Goal: Transaction & Acquisition: Purchase product/service

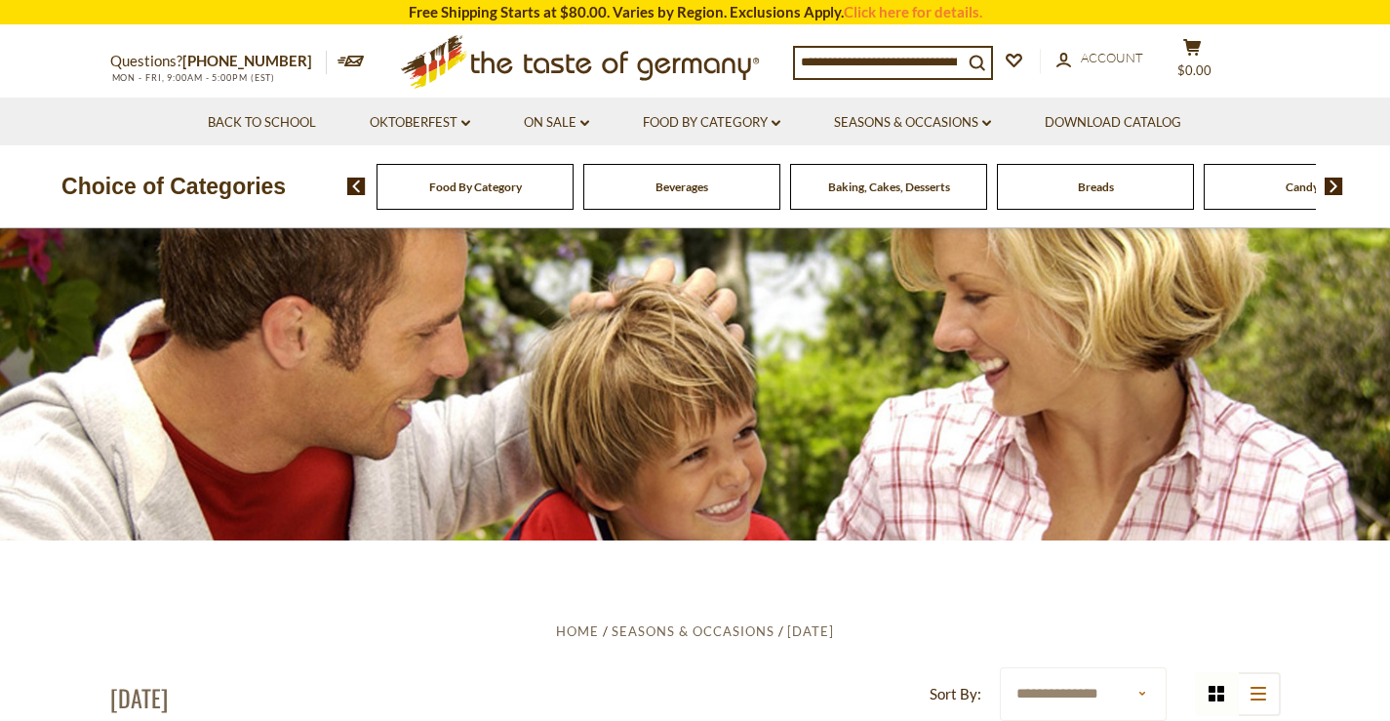
scroll to position [93, 0]
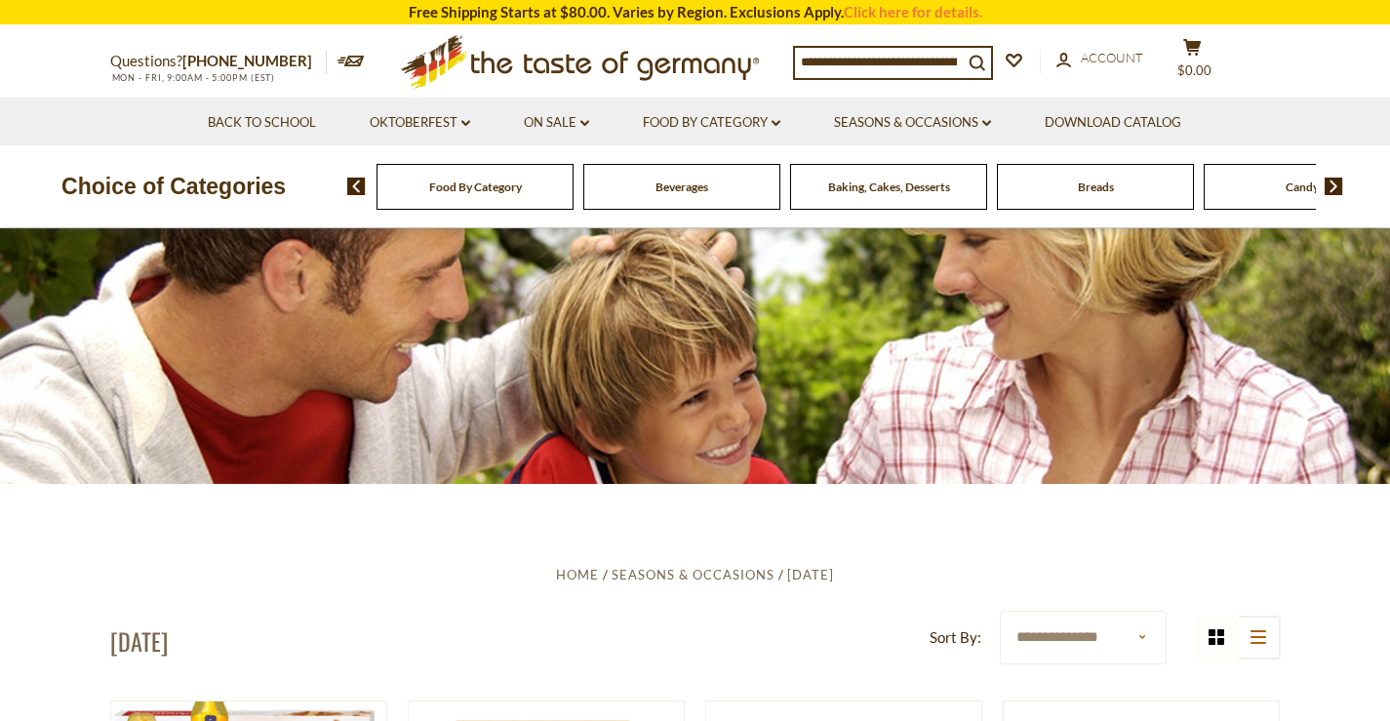
click at [573, 200] on div "Baking, Cakes, Desserts" at bounding box center [474, 187] width 197 height 46
click at [891, 185] on span "Baking, Cakes, Desserts" at bounding box center [889, 186] width 122 height 15
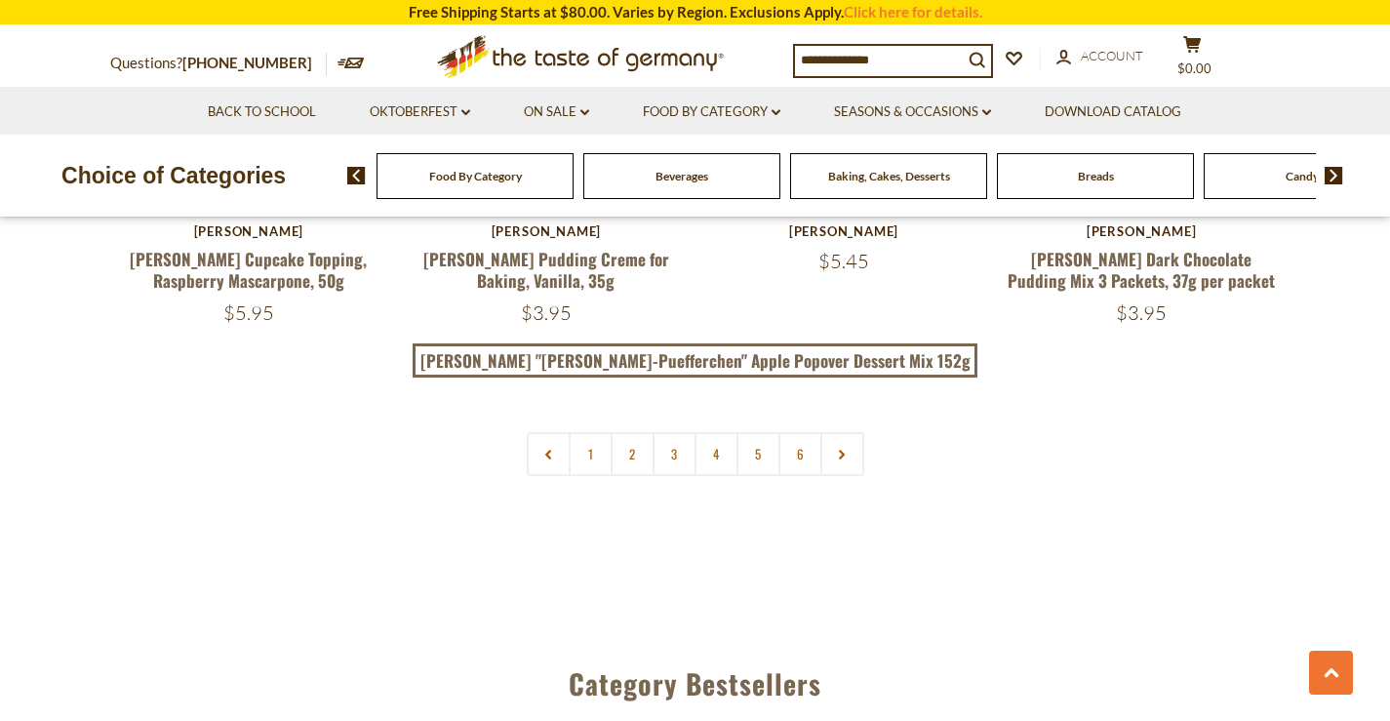
scroll to position [4727, 0]
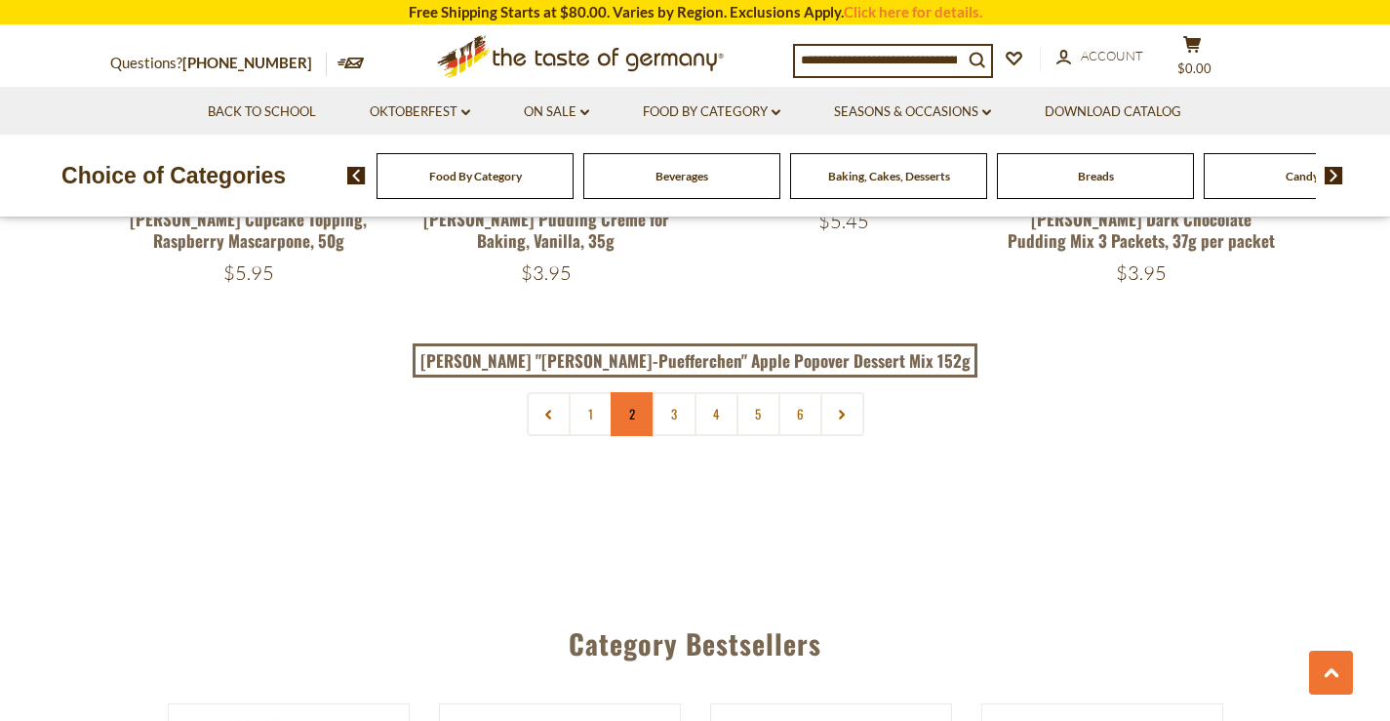
click at [627, 392] on link "2" at bounding box center [633, 414] width 44 height 44
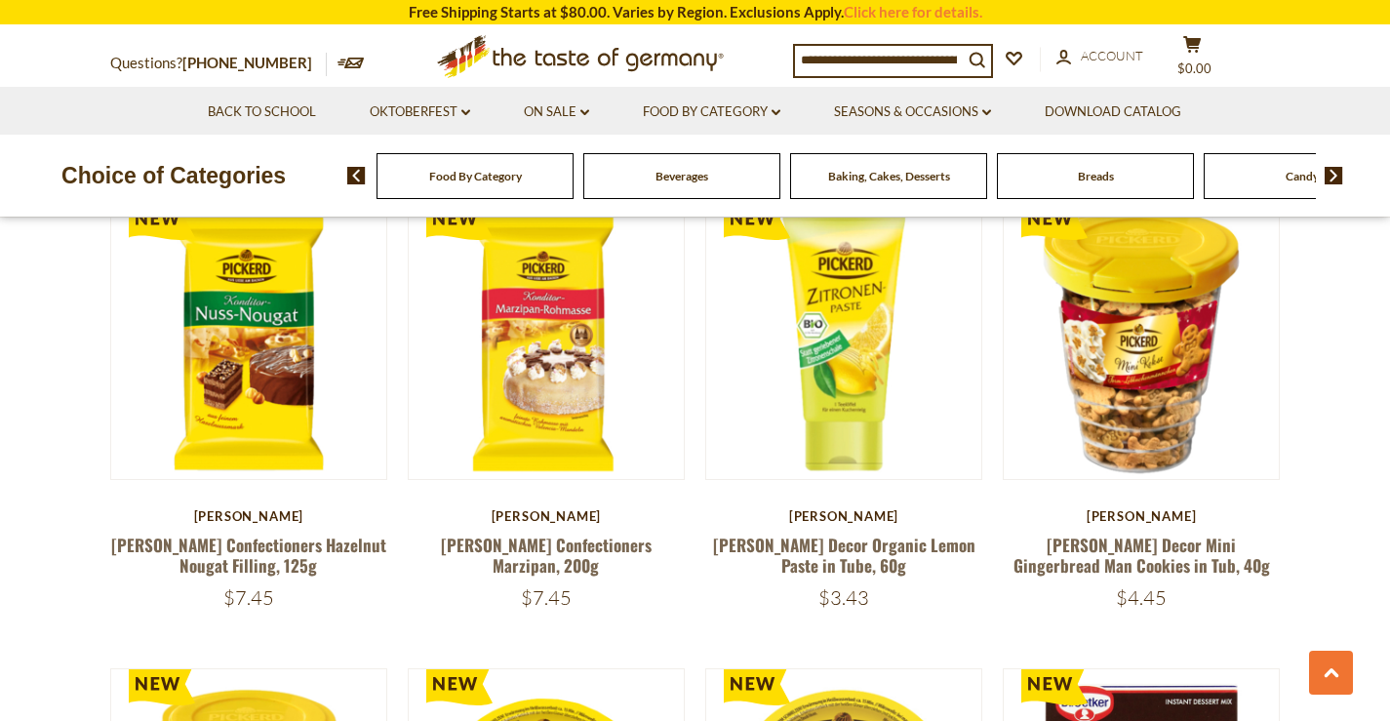
scroll to position [1531, 0]
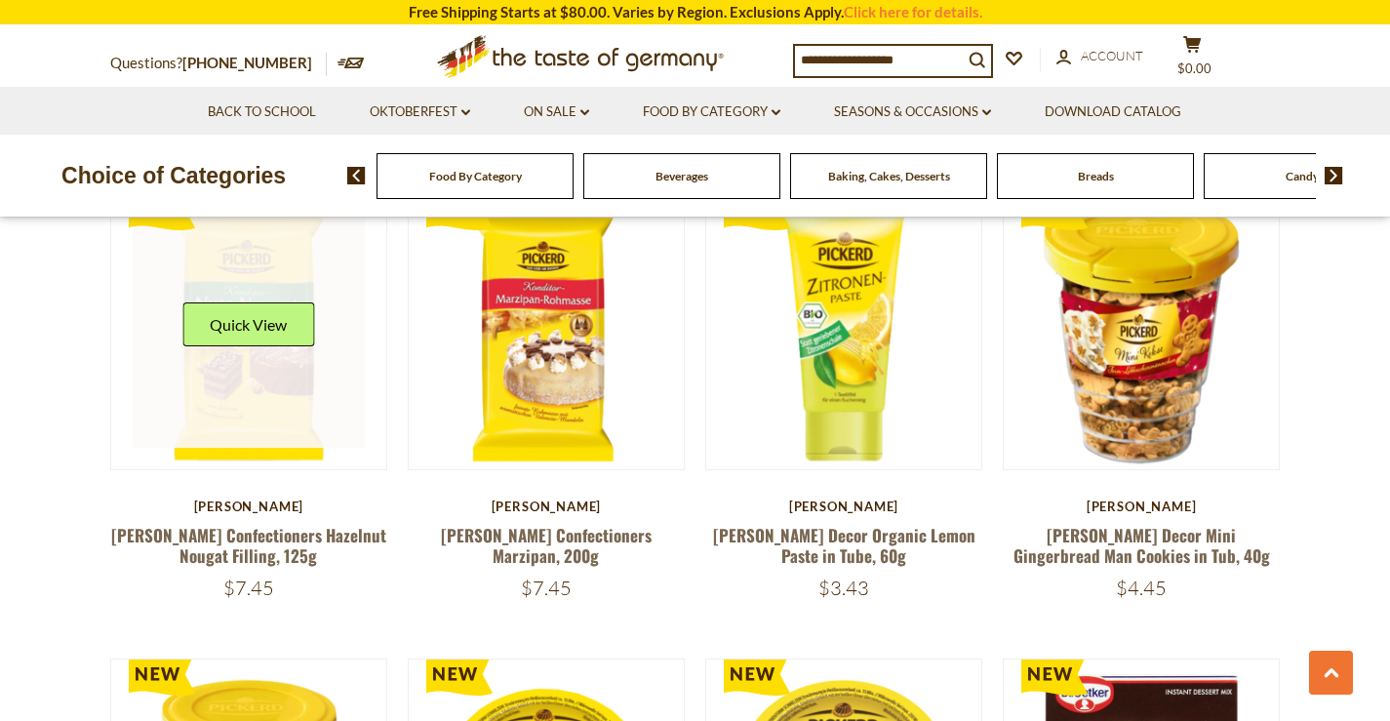
click at [238, 375] on link at bounding box center [249, 332] width 232 height 232
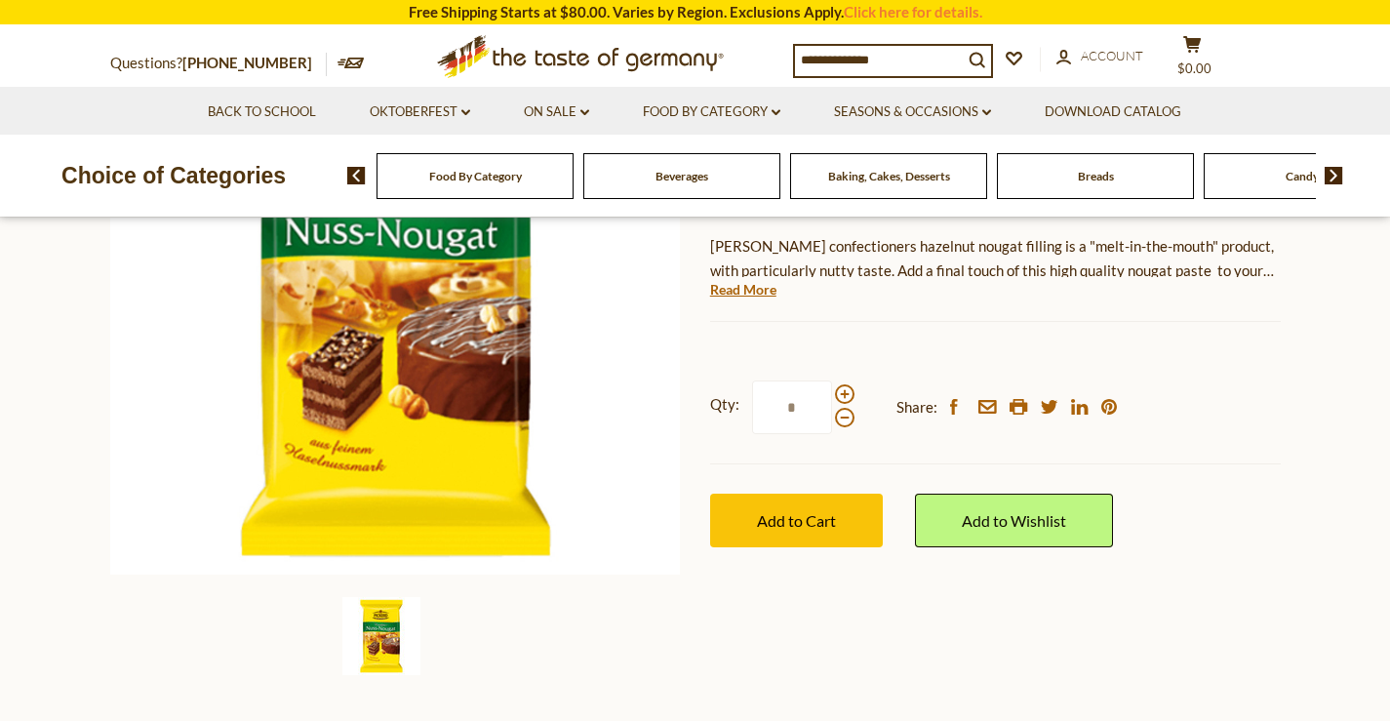
scroll to position [339, 0]
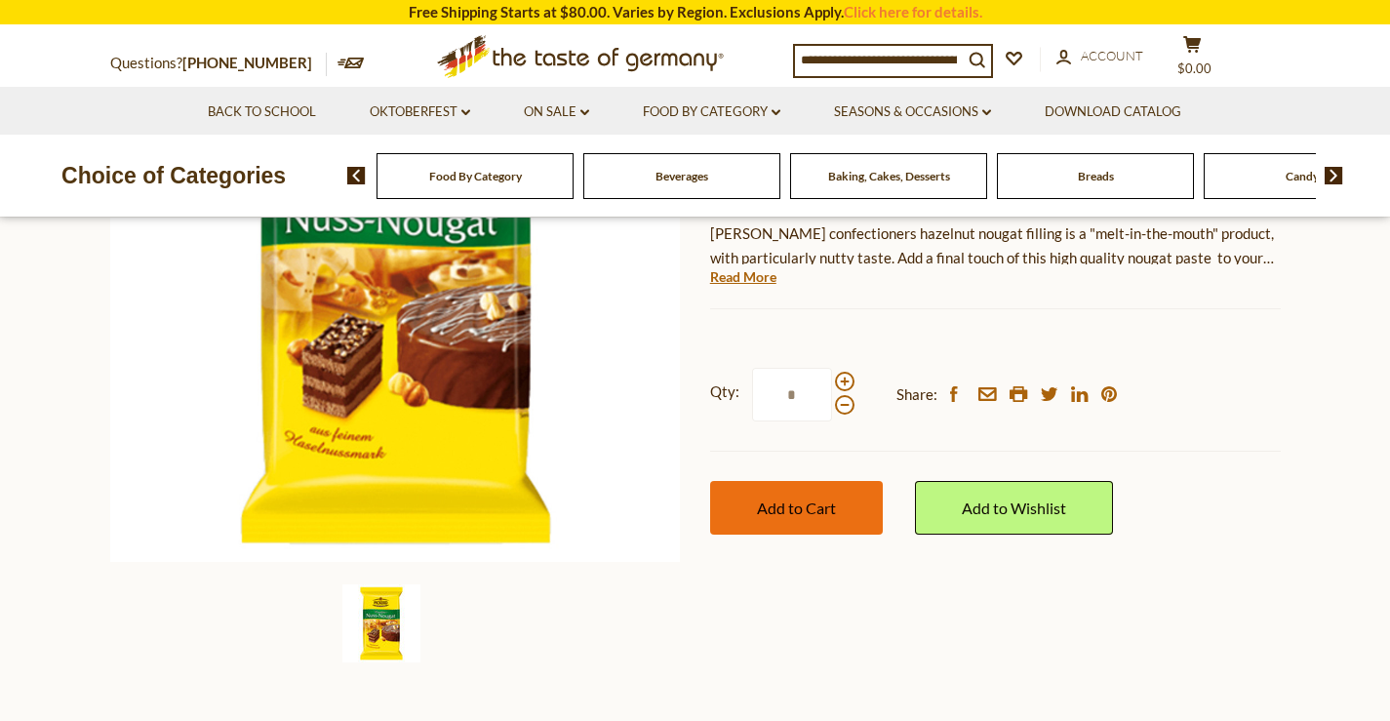
click at [787, 509] on span "Add to Cart" at bounding box center [796, 507] width 79 height 19
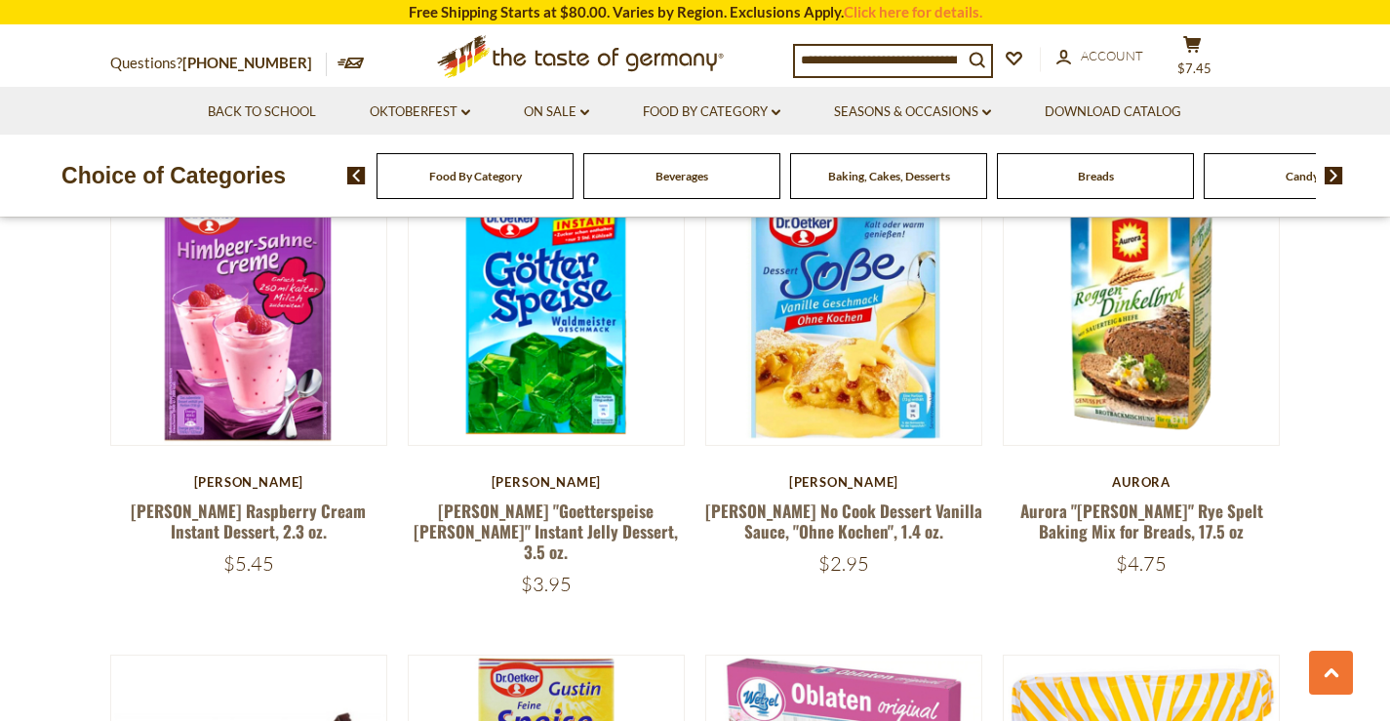
scroll to position [3946, 0]
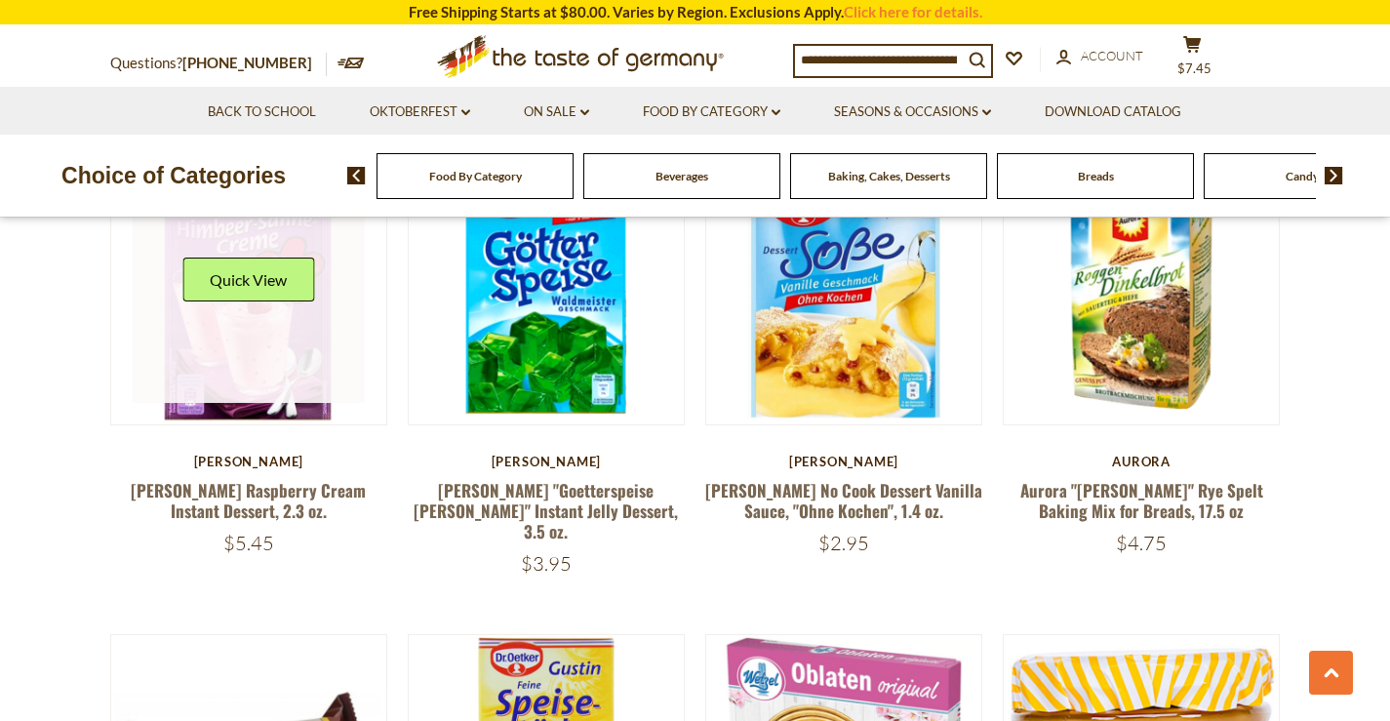
click at [249, 320] on link at bounding box center [249, 287] width 232 height 232
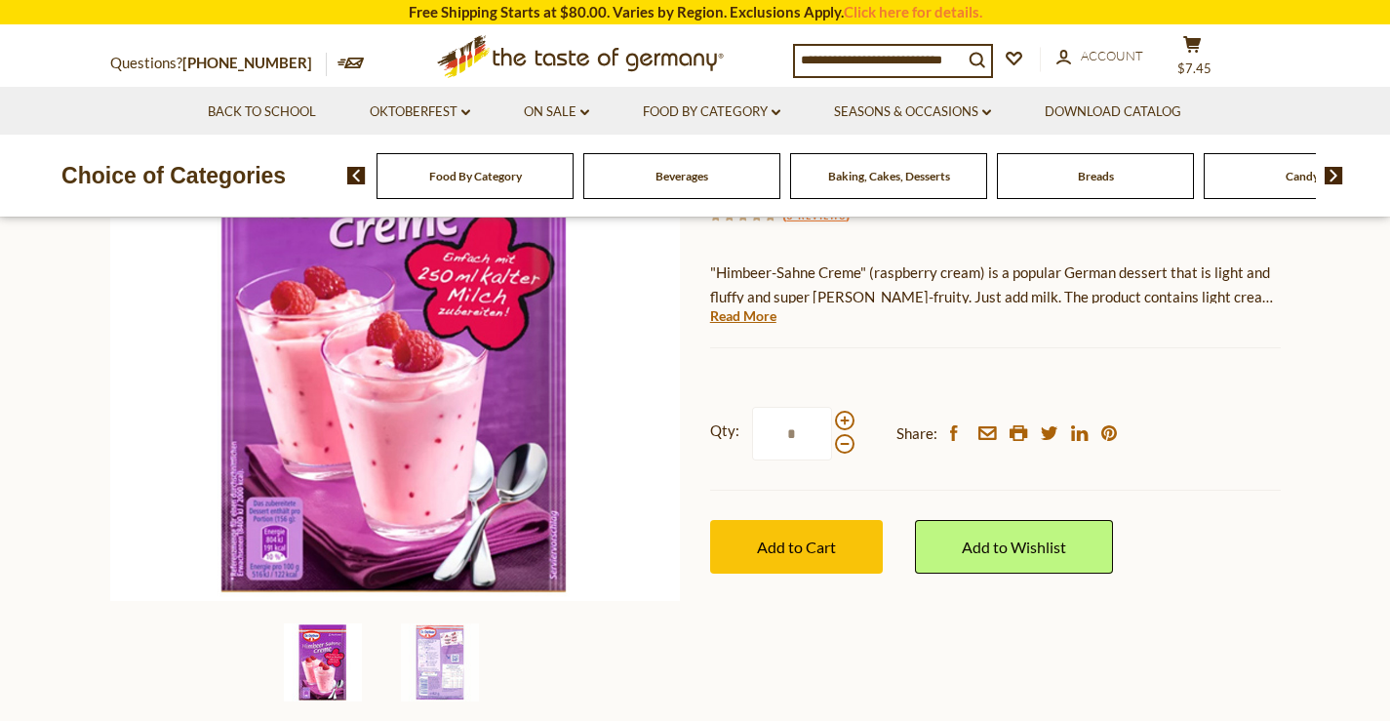
scroll to position [320, 0]
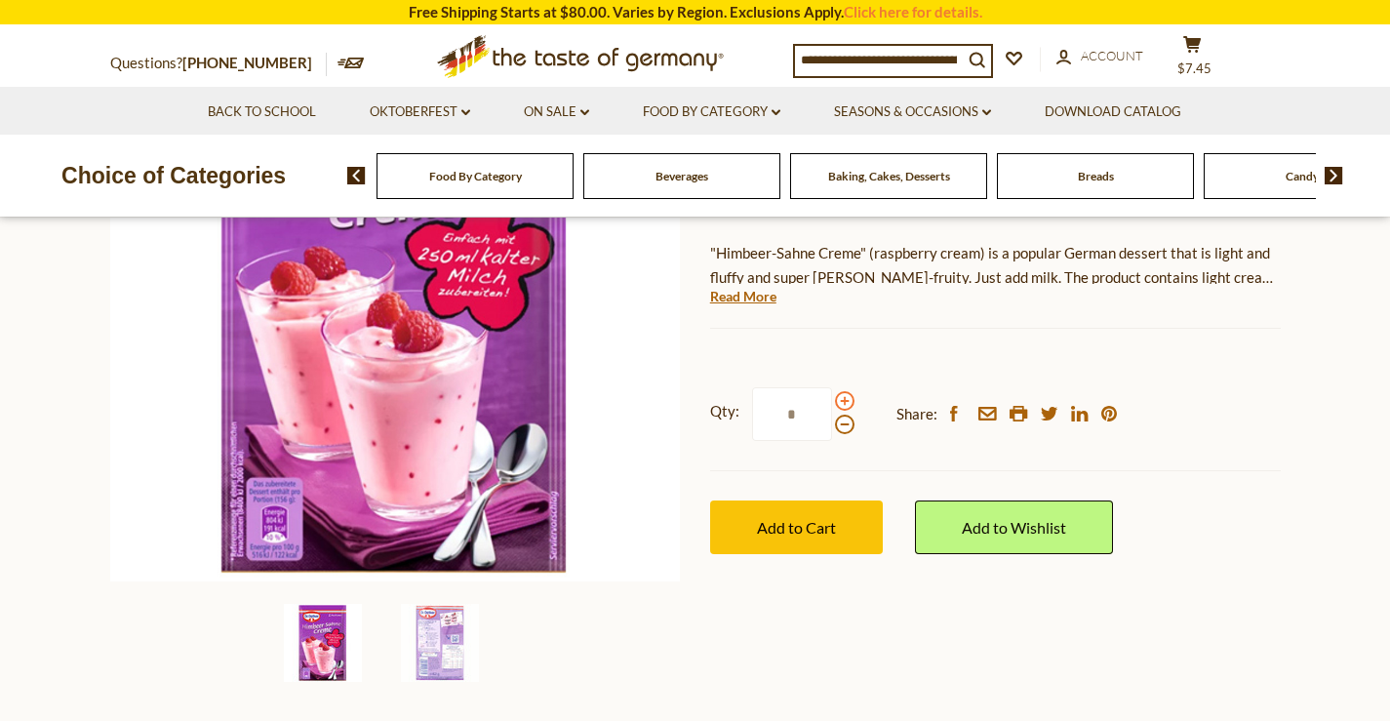
click at [842, 404] on span at bounding box center [845, 401] width 20 height 20
click at [832, 404] on input "*" at bounding box center [792, 414] width 80 height 54
click at [842, 404] on span at bounding box center [845, 401] width 20 height 20
click at [832, 404] on input "*" at bounding box center [792, 414] width 80 height 54
click at [843, 426] on span at bounding box center [845, 425] width 20 height 20
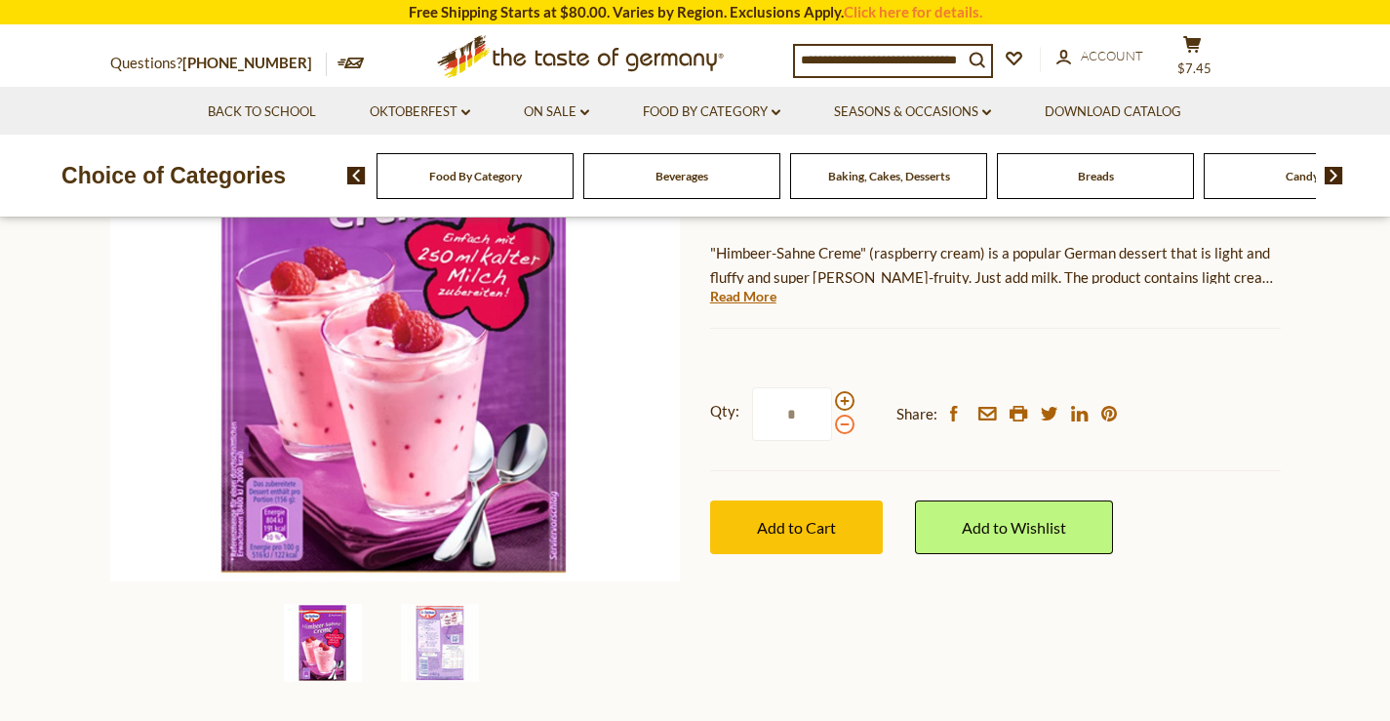
click at [832, 426] on input "*" at bounding box center [792, 414] width 80 height 54
click at [843, 402] on span at bounding box center [845, 401] width 20 height 20
click at [832, 402] on input "*" at bounding box center [792, 414] width 80 height 54
click at [843, 427] on span at bounding box center [845, 425] width 20 height 20
click at [832, 427] on input "*" at bounding box center [792, 414] width 80 height 54
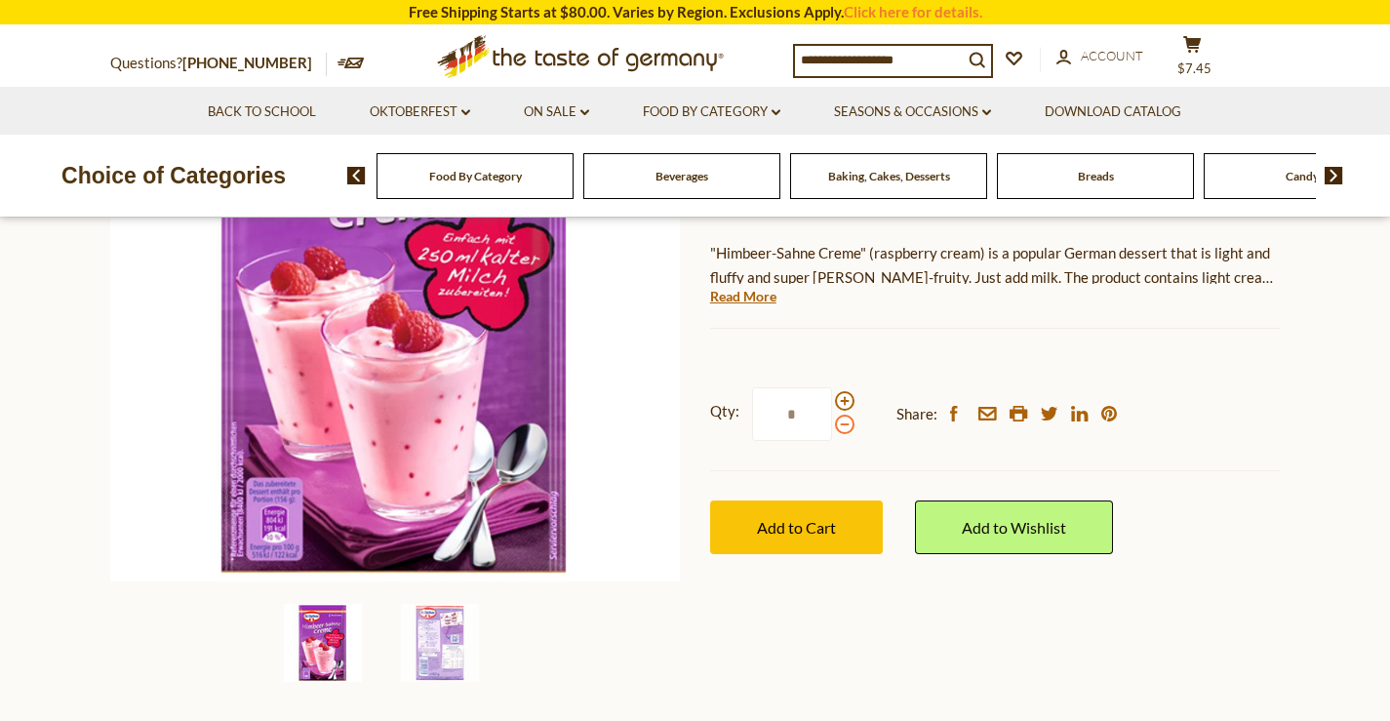
click at [842, 428] on span at bounding box center [845, 425] width 20 height 20
click at [832, 428] on input "*" at bounding box center [792, 414] width 80 height 54
click at [844, 407] on span at bounding box center [845, 401] width 20 height 20
click at [832, 407] on input "*" at bounding box center [792, 414] width 80 height 54
click at [841, 410] on span at bounding box center [845, 401] width 20 height 20
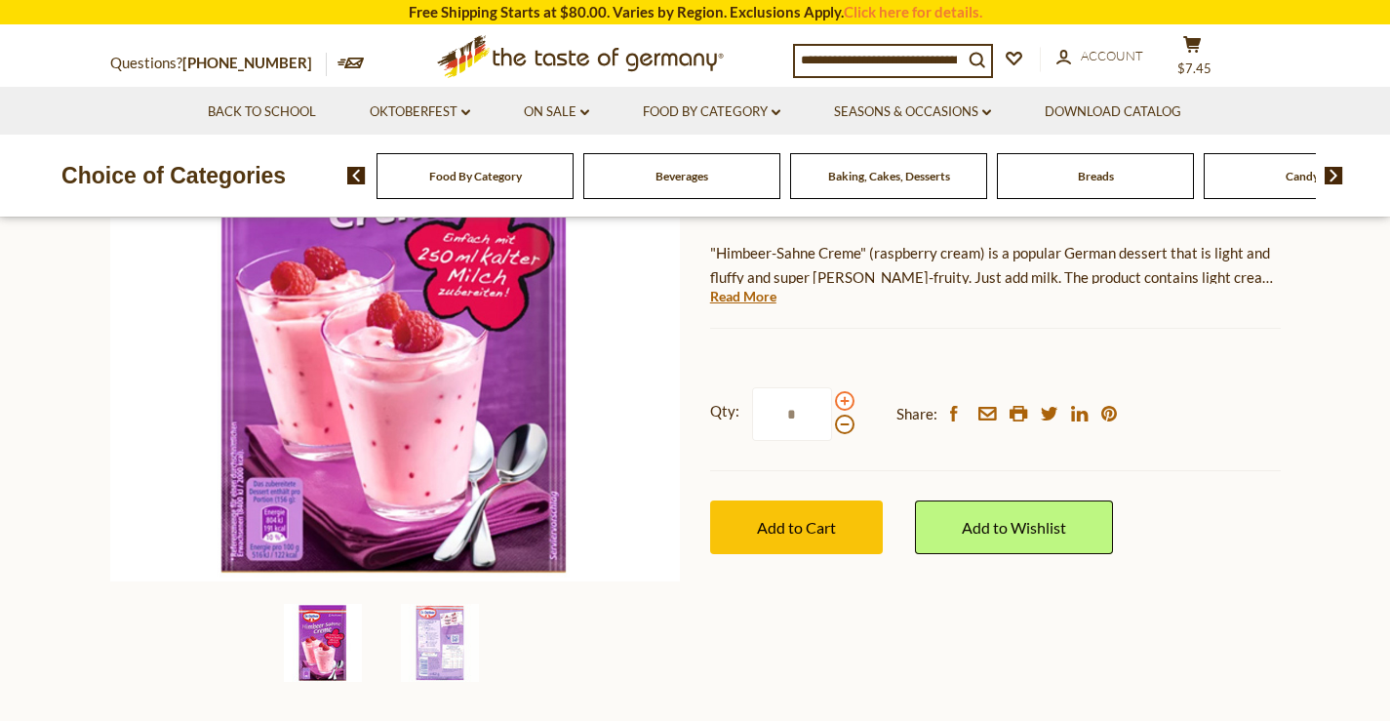
click at [832, 410] on input "*" at bounding box center [792, 414] width 80 height 54
type input "*"
click at [801, 531] on span "Add to Cart" at bounding box center [796, 527] width 79 height 19
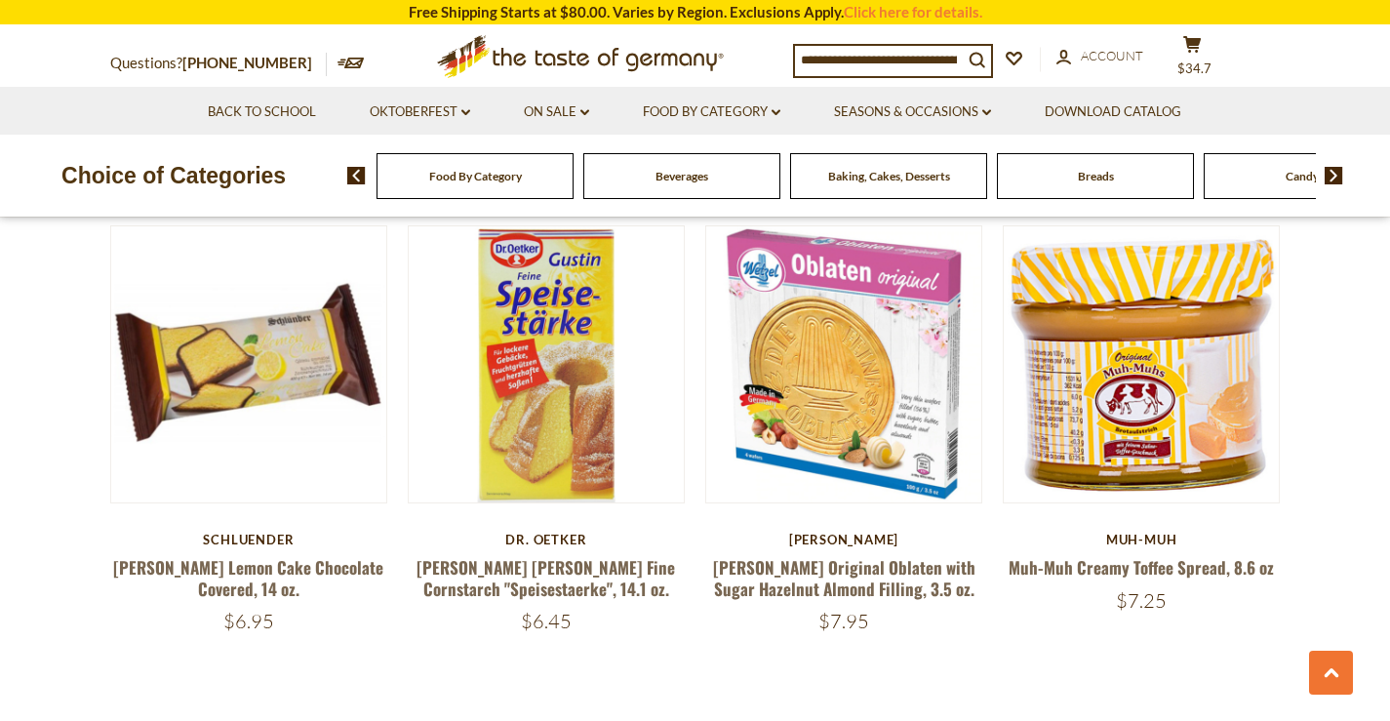
scroll to position [4395, 0]
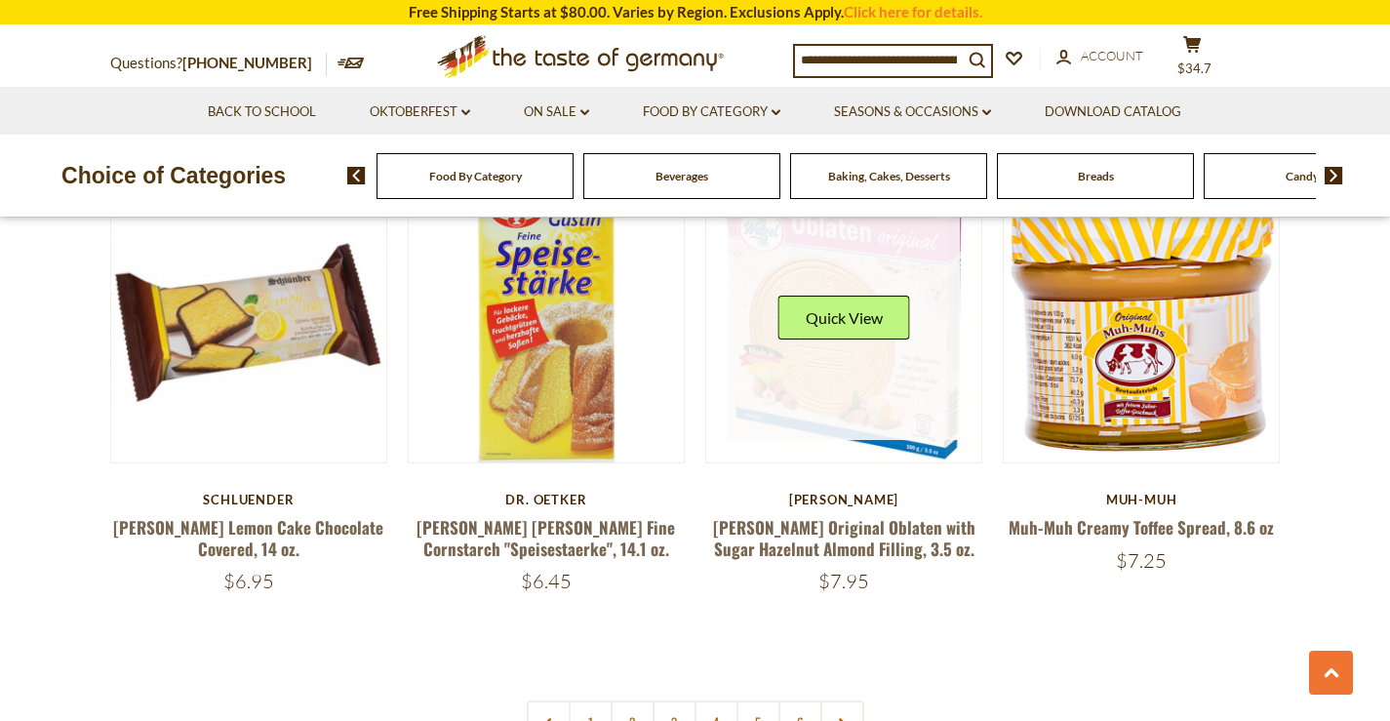
click at [840, 296] on div "Quick View" at bounding box center [844, 325] width 132 height 59
click at [860, 326] on link at bounding box center [844, 325] width 232 height 232
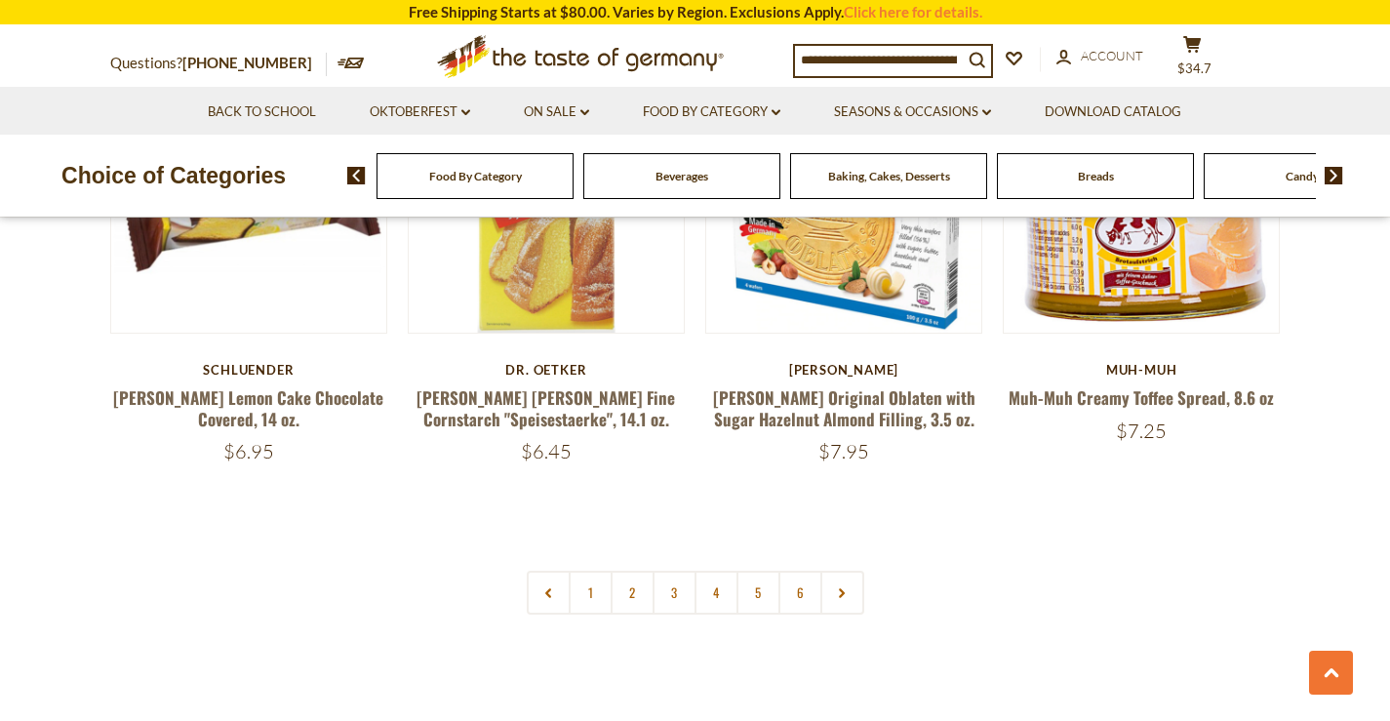
scroll to position [4565, 0]
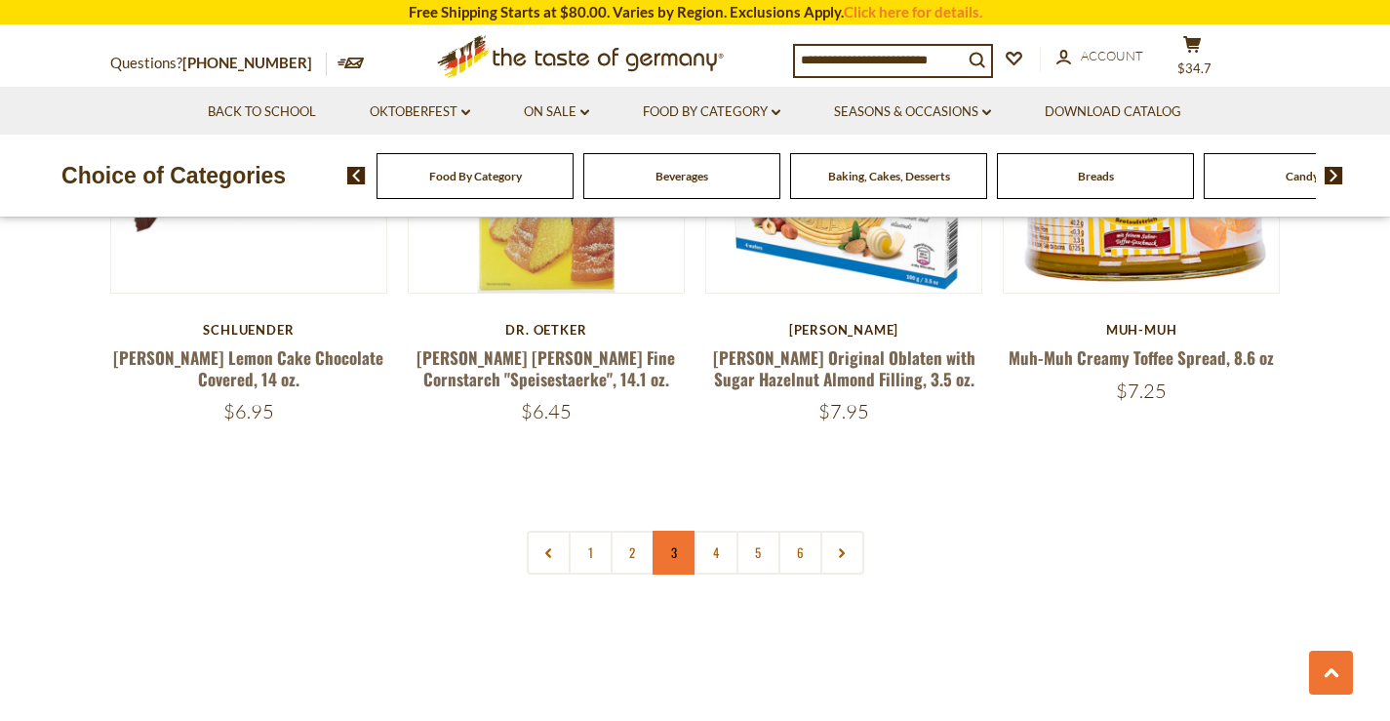
click at [675, 531] on link "3" at bounding box center [674, 553] width 44 height 44
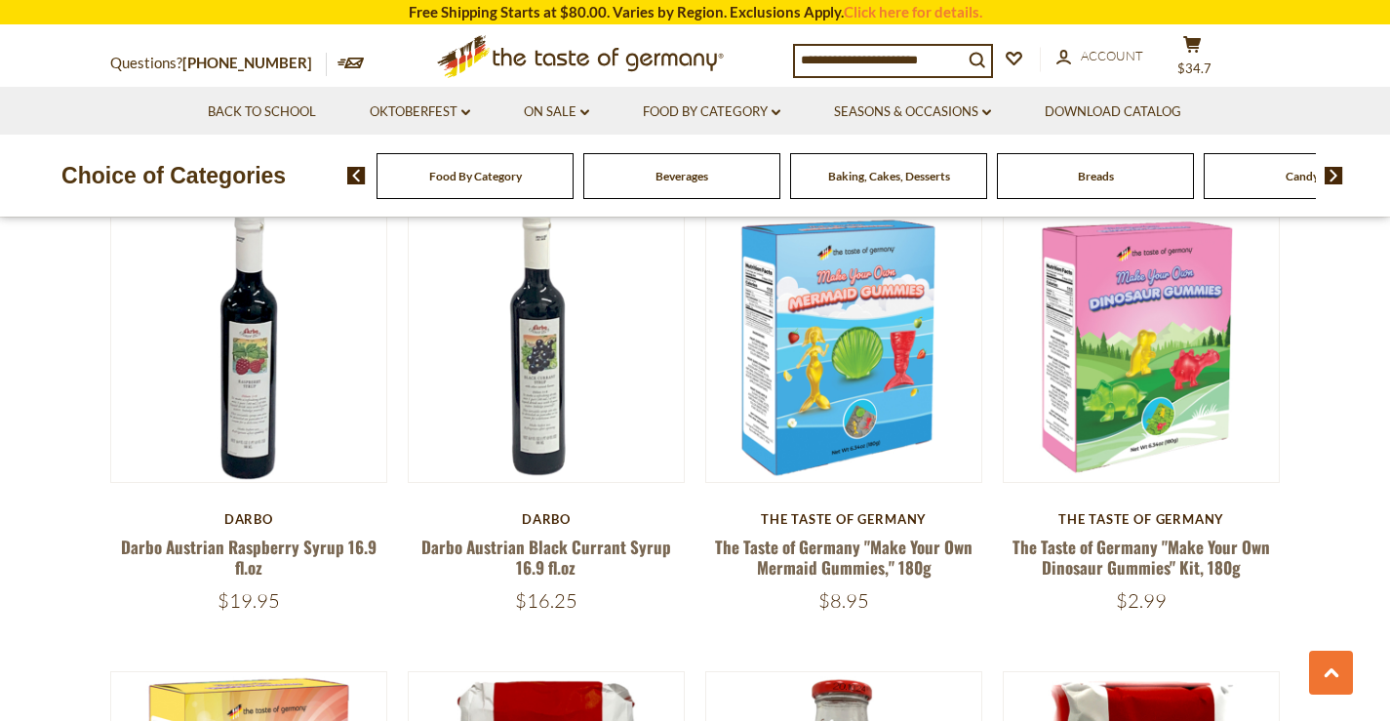
scroll to position [1074, 0]
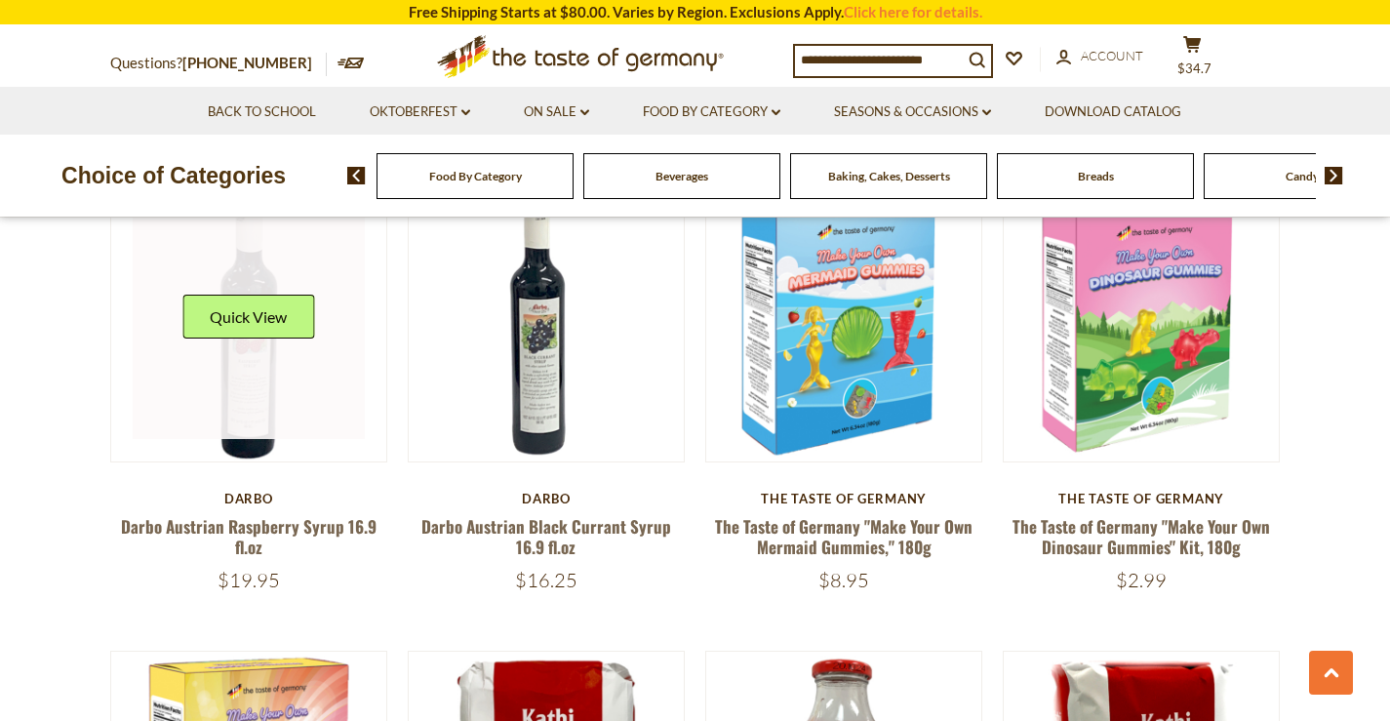
click at [240, 365] on link at bounding box center [249, 324] width 232 height 232
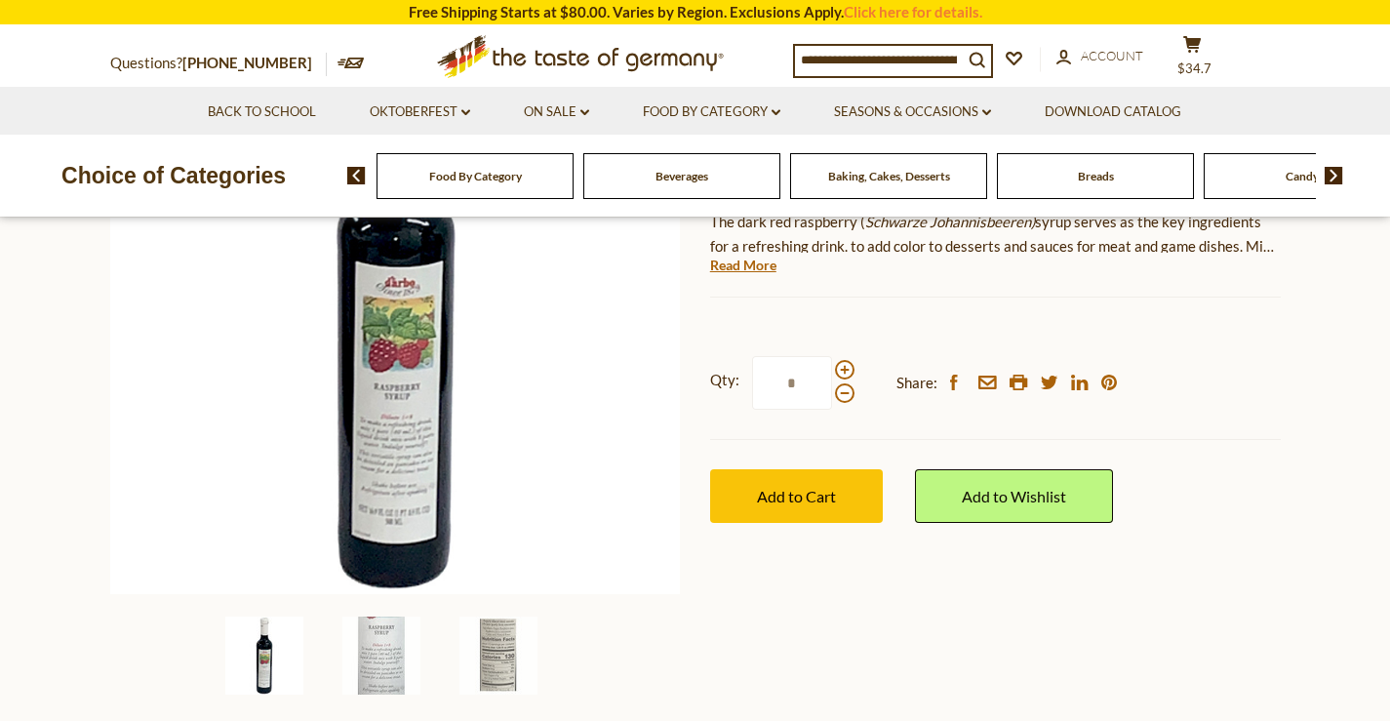
scroll to position [334, 0]
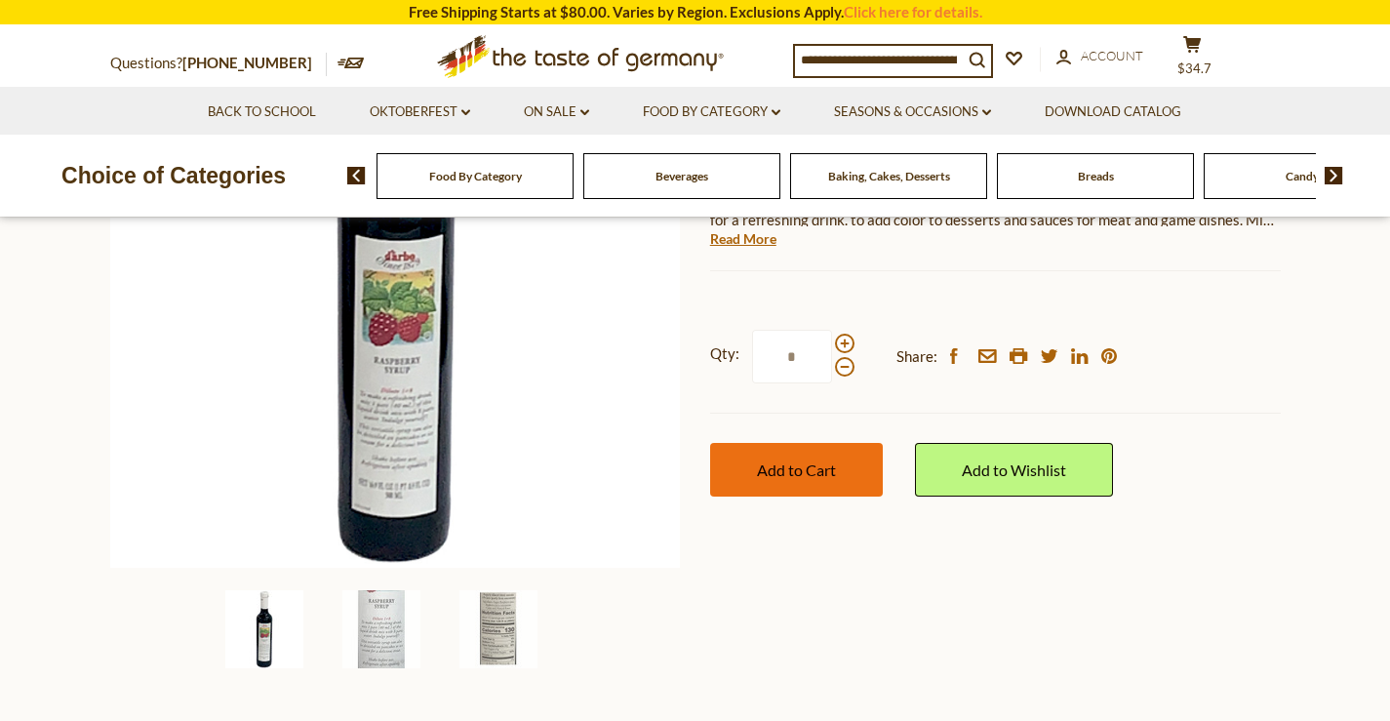
click at [800, 477] on span "Add to Cart" at bounding box center [796, 469] width 79 height 19
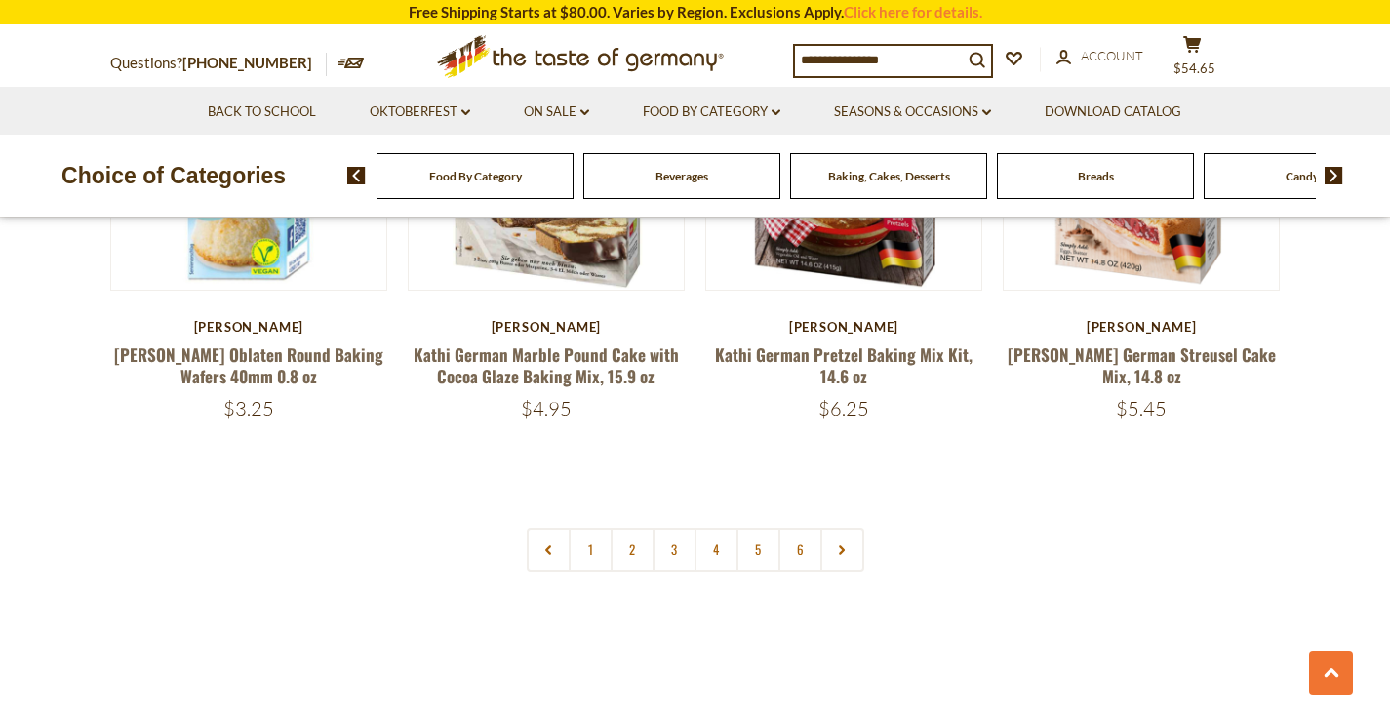
scroll to position [4598, 0]
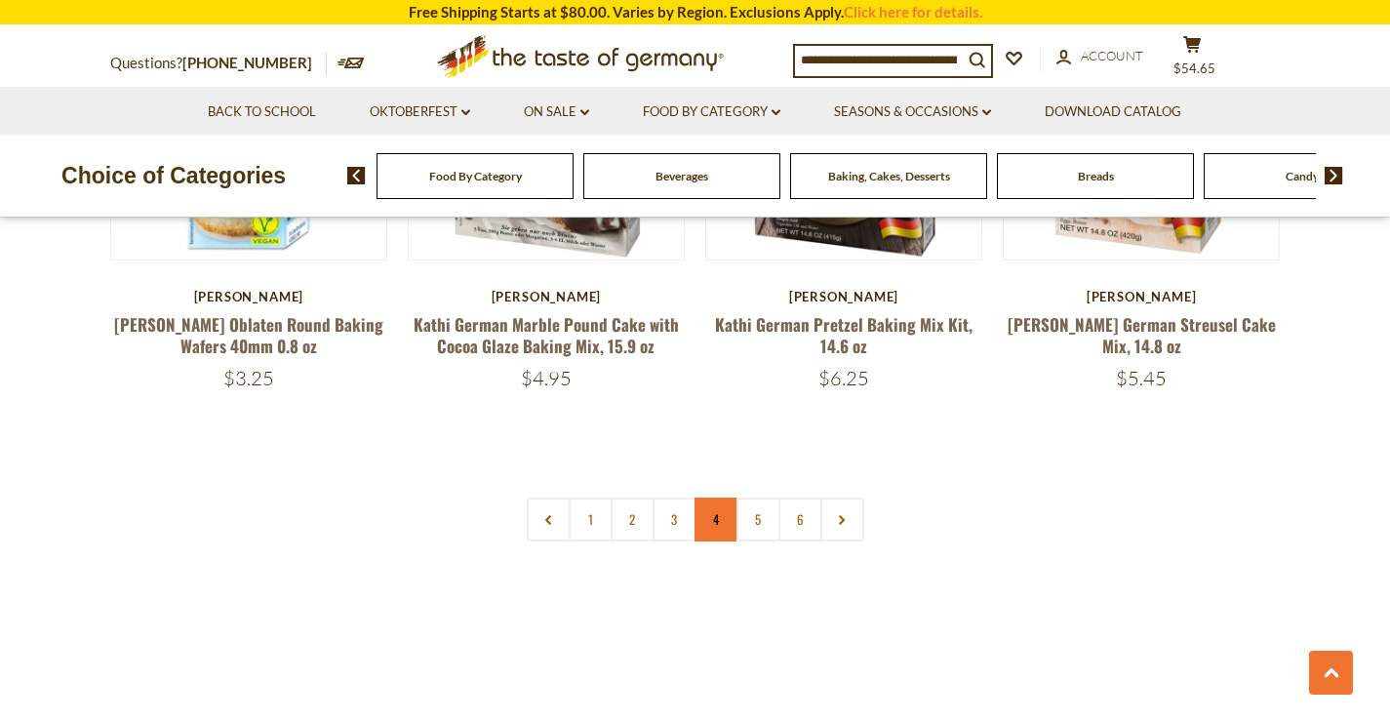
click at [710, 497] on link "4" at bounding box center [716, 519] width 44 height 44
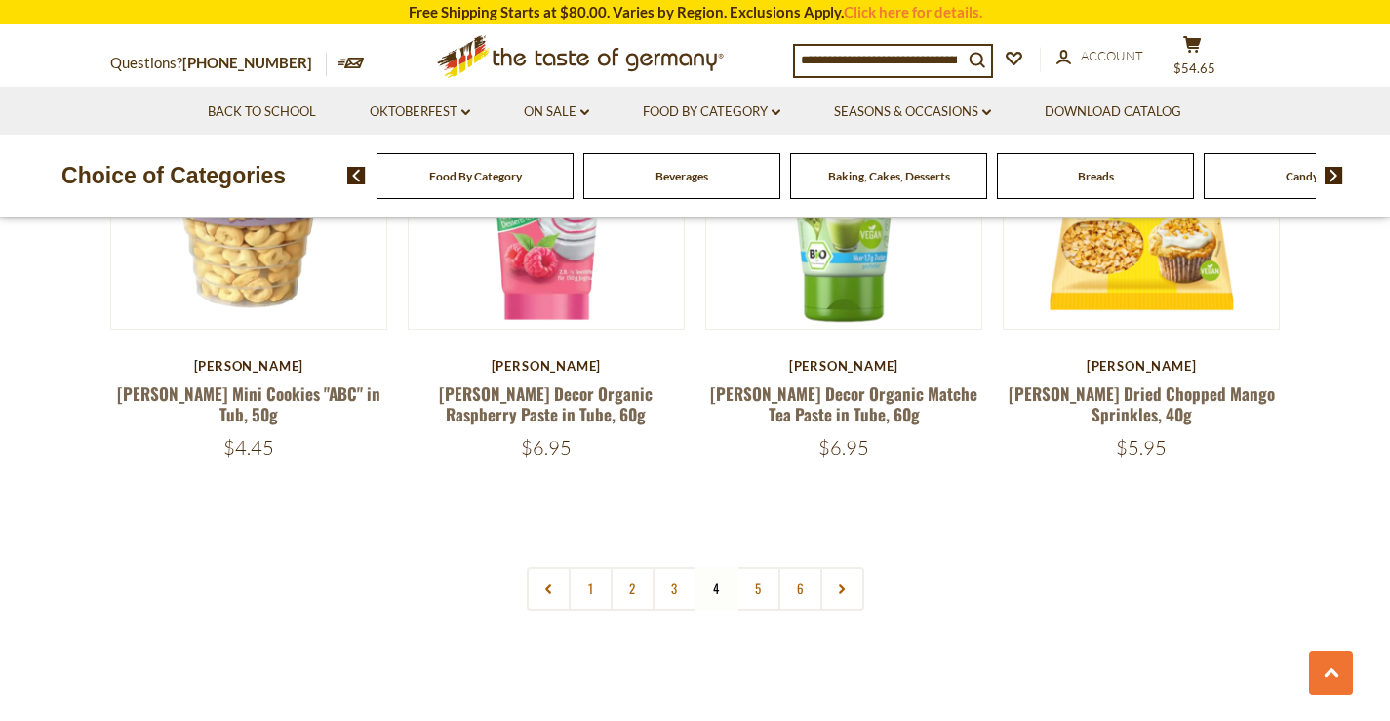
scroll to position [4593, 0]
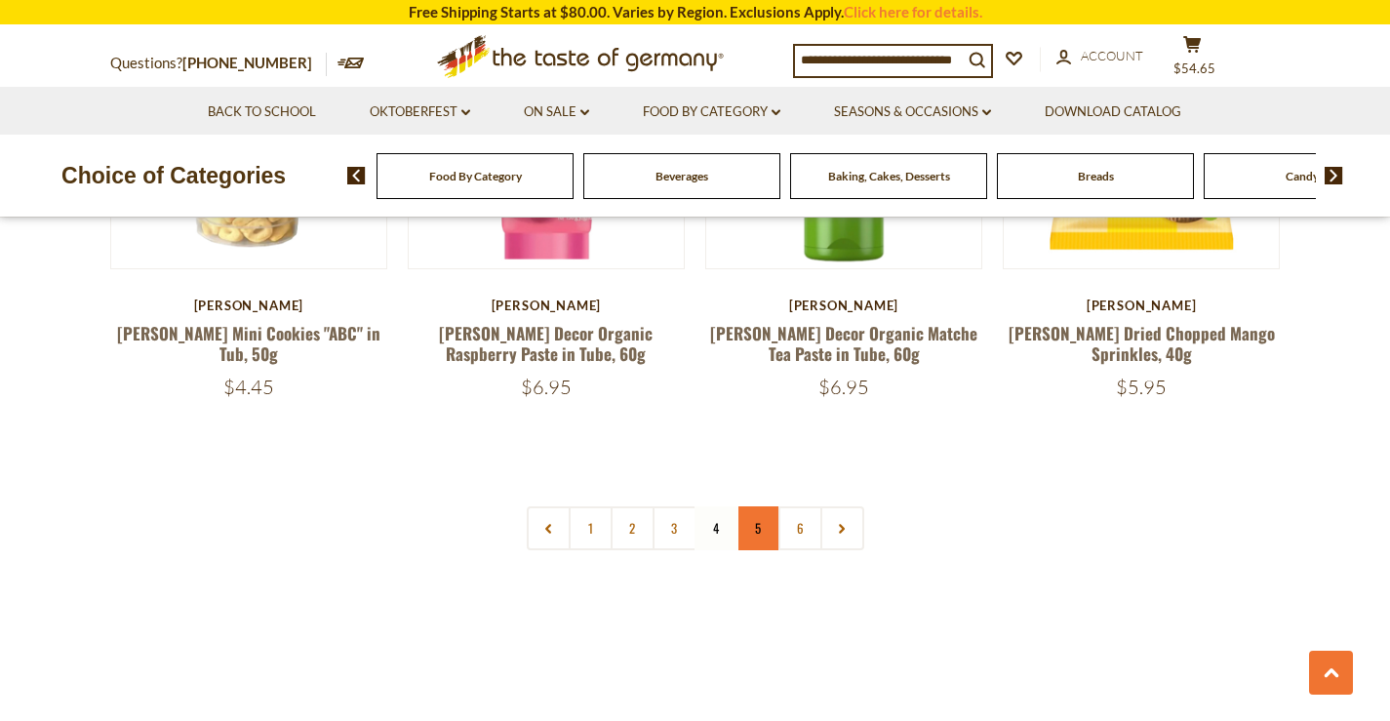
click at [753, 506] on link "5" at bounding box center [758, 528] width 44 height 44
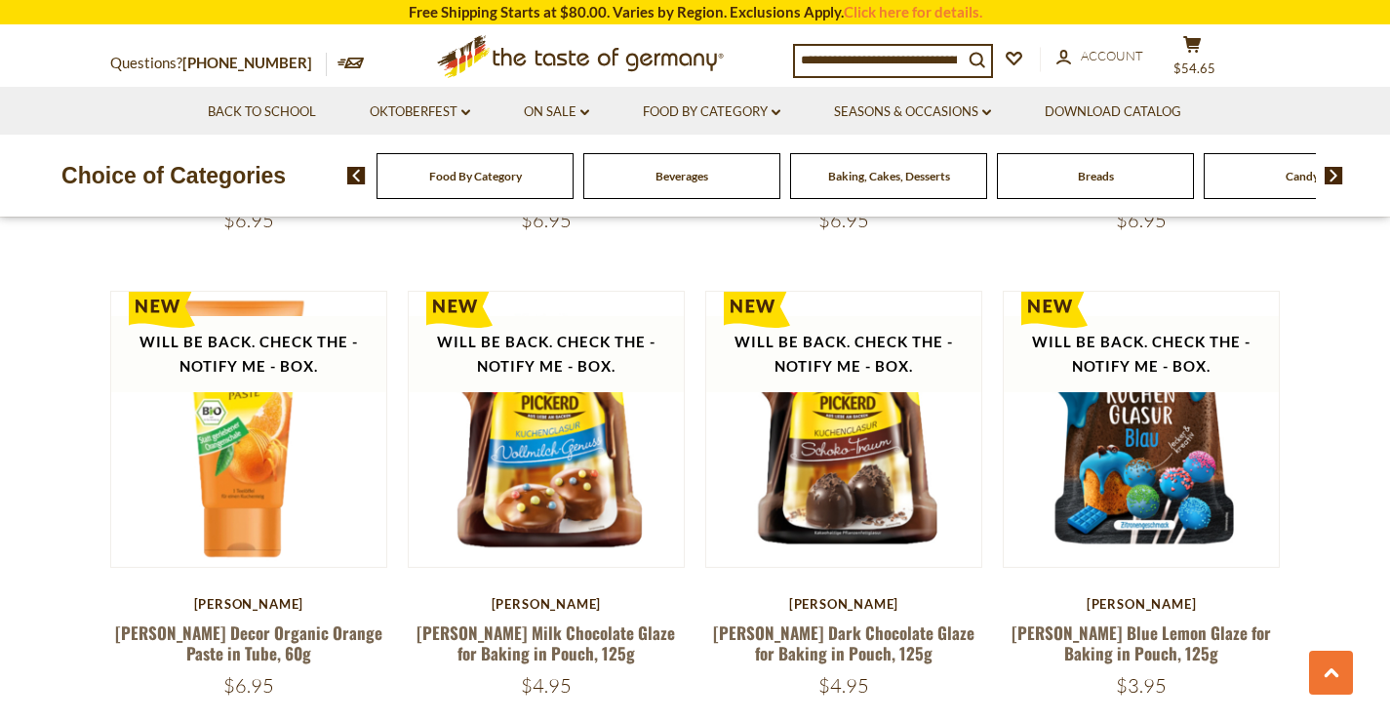
scroll to position [1484, 0]
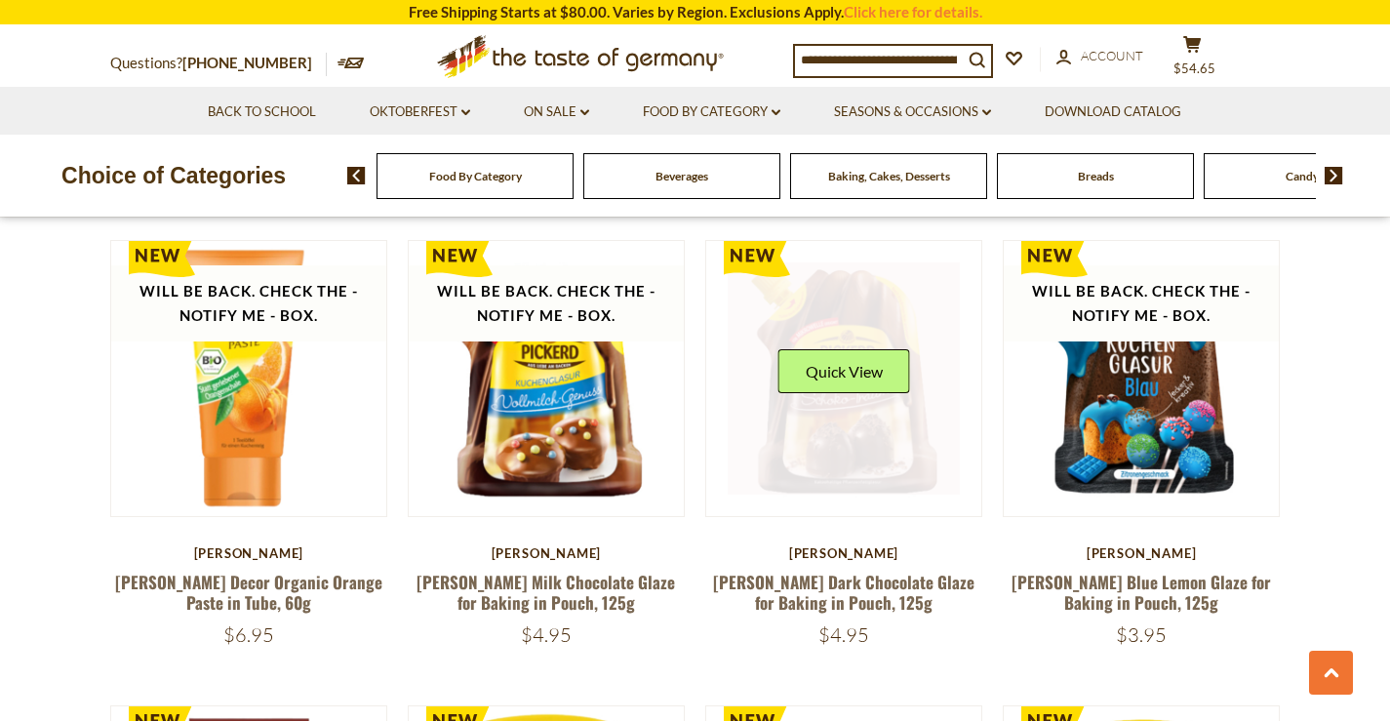
click at [842, 425] on link at bounding box center [844, 378] width 232 height 232
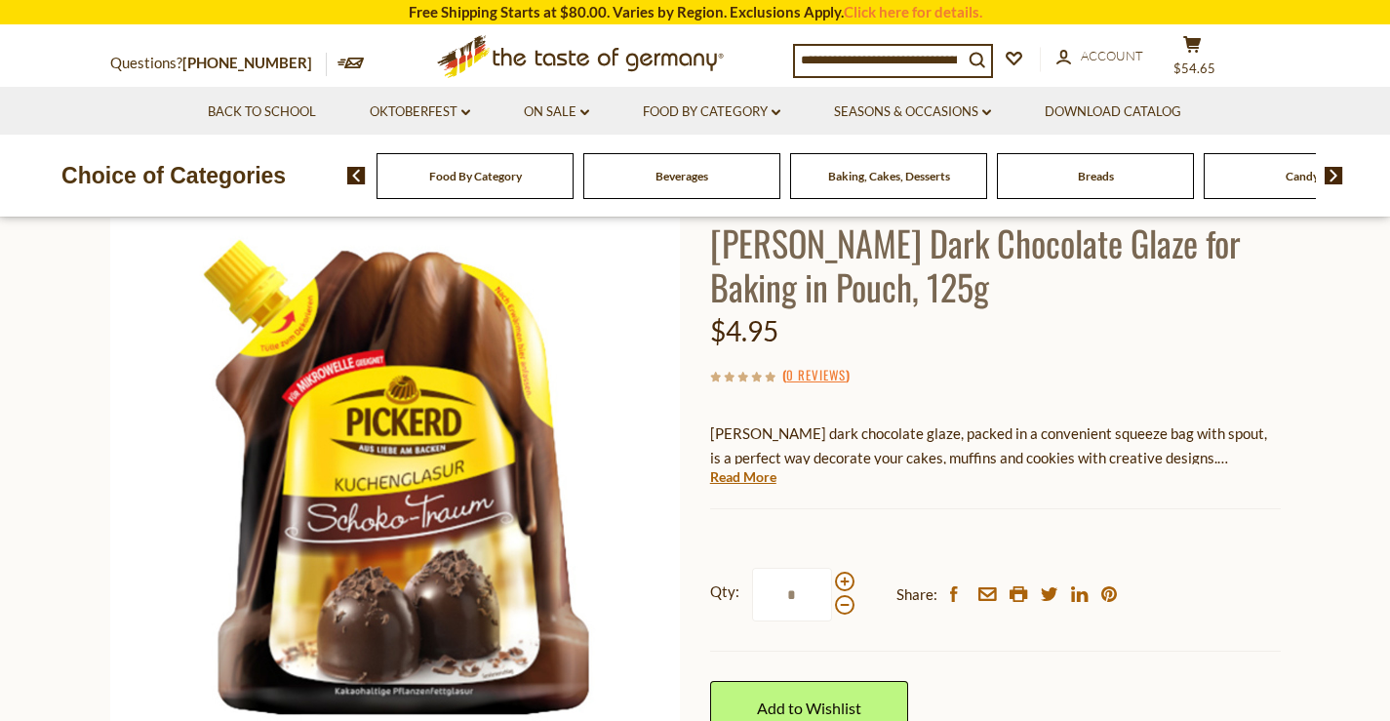
scroll to position [145, 0]
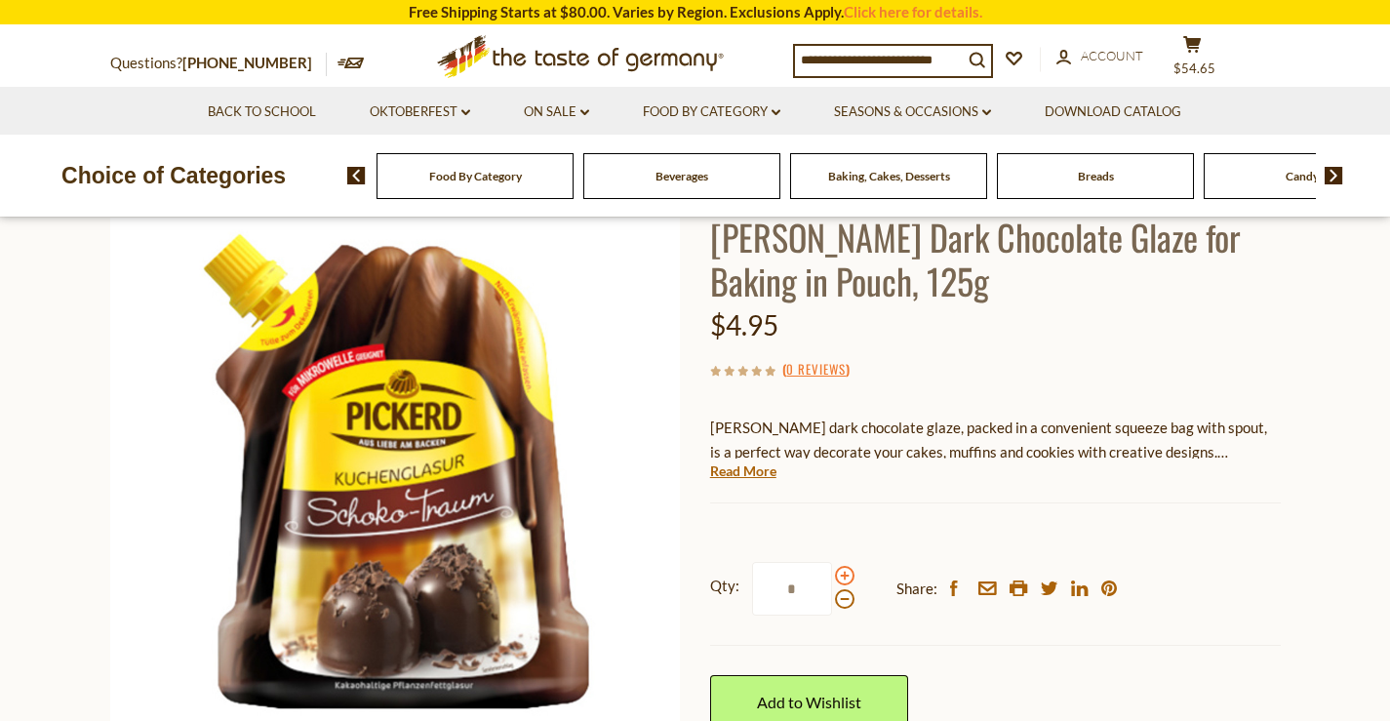
click at [843, 576] on span at bounding box center [845, 576] width 20 height 20
click at [832, 576] on input "*" at bounding box center [792, 589] width 80 height 54
type input "*"
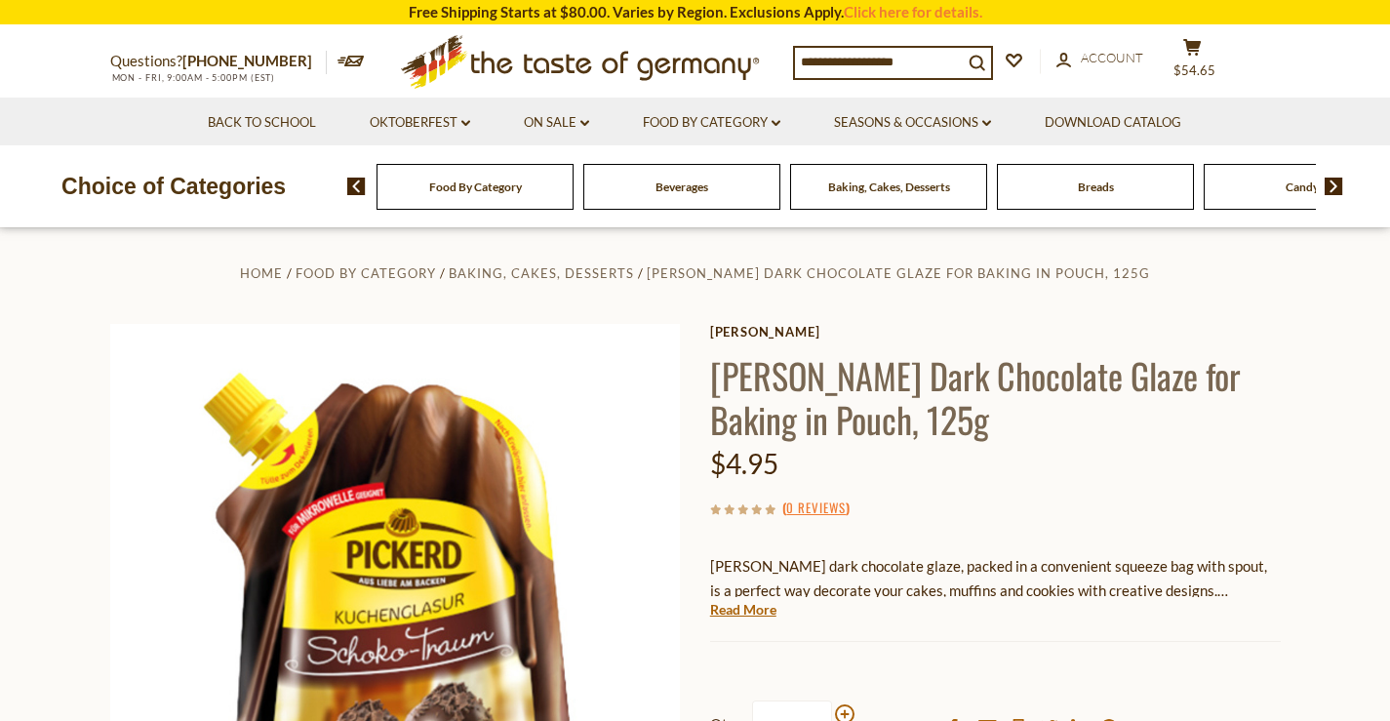
scroll to position [0, 0]
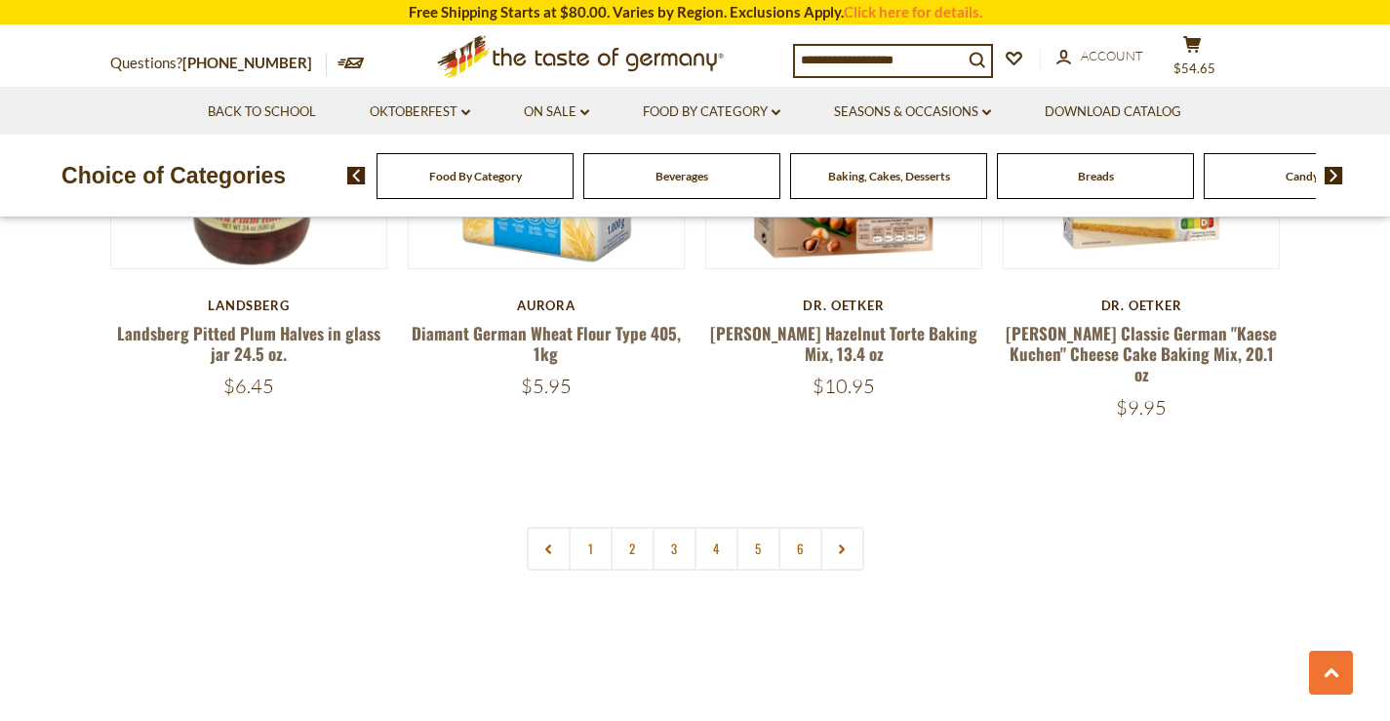
scroll to position [4568, 0]
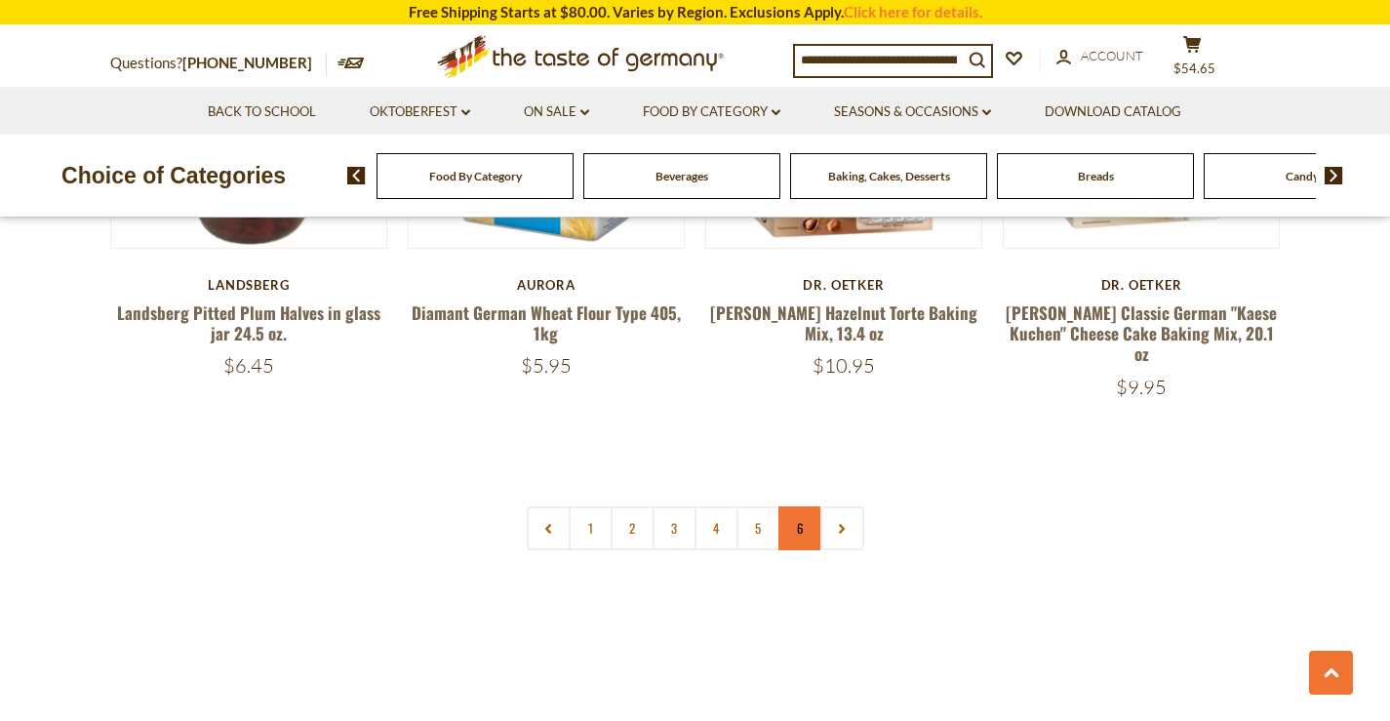
click at [798, 506] on link "6" at bounding box center [800, 528] width 44 height 44
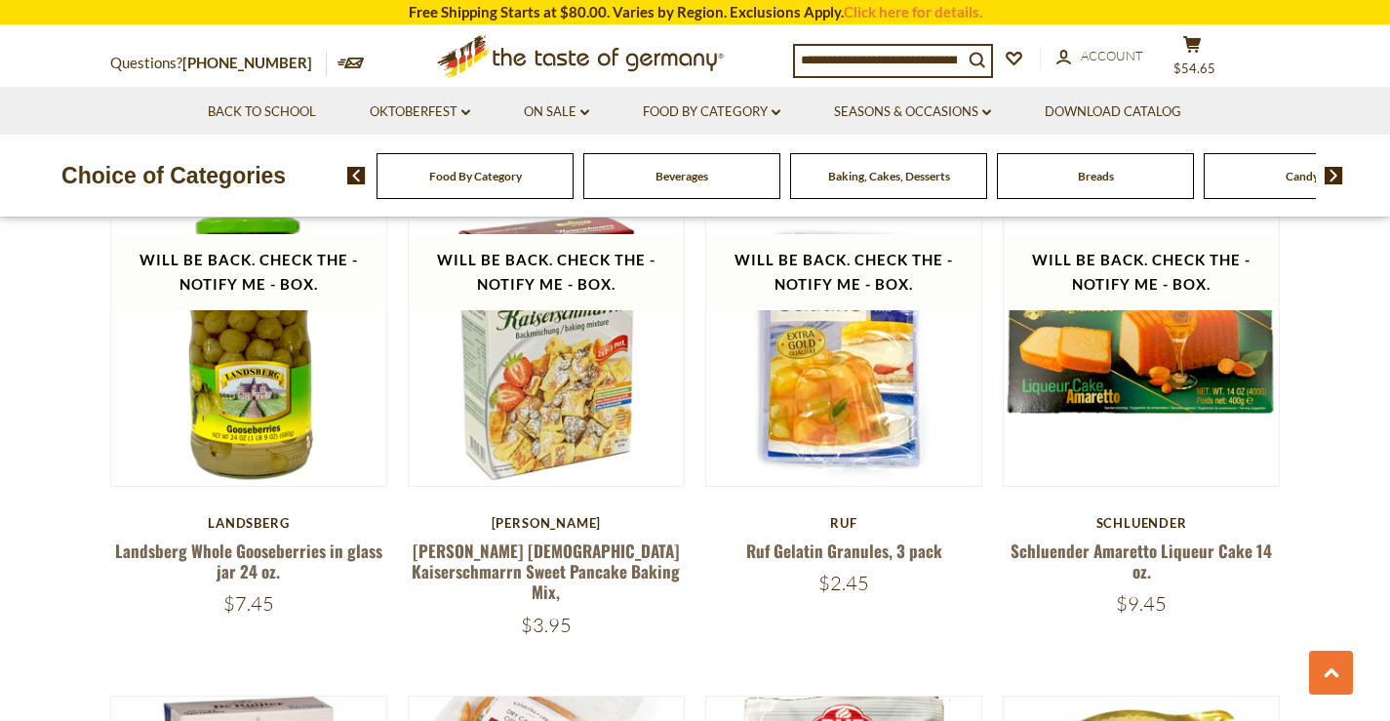
scroll to position [1543, 0]
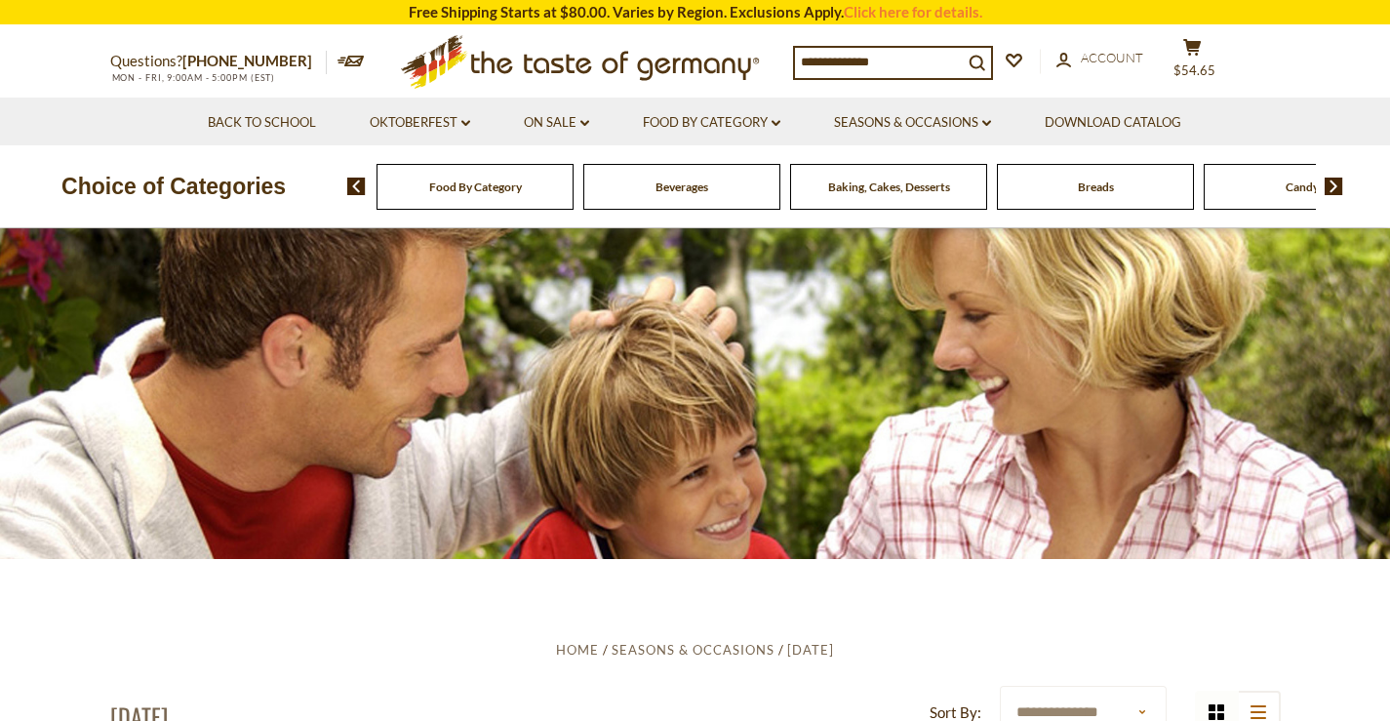
scroll to position [93, 0]
